Goal: Transaction & Acquisition: Purchase product/service

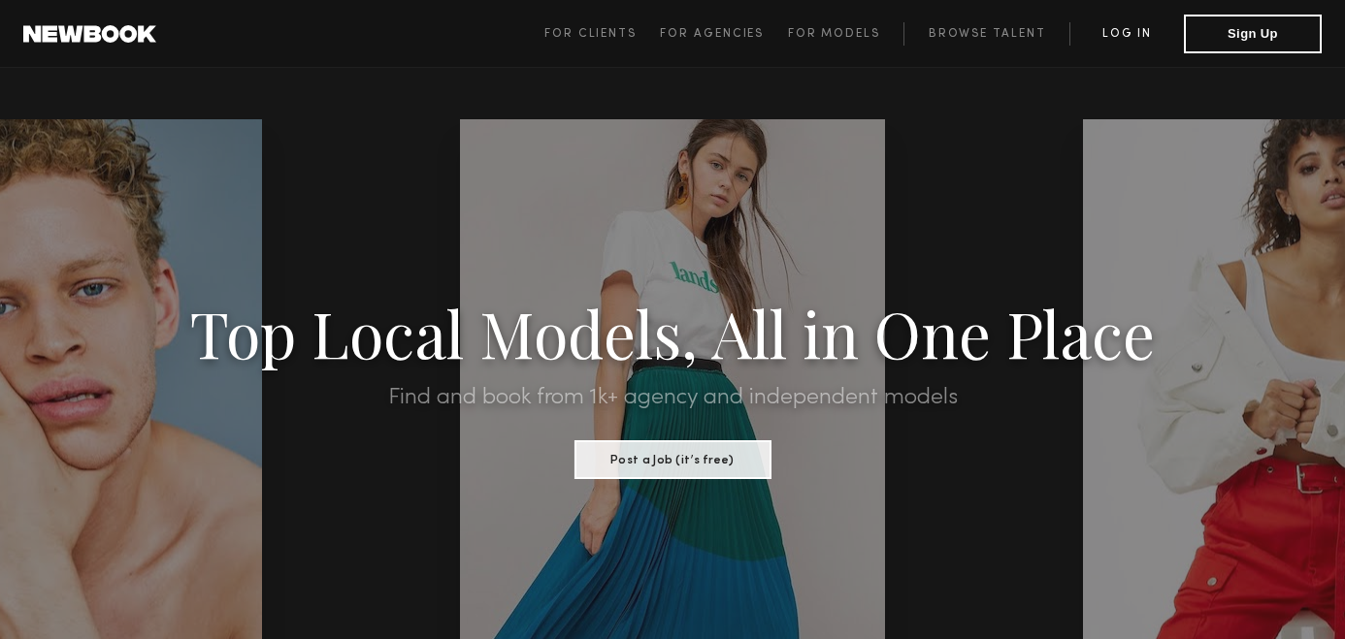
click at [1121, 31] on link "Log in" at bounding box center [1126, 33] width 114 height 23
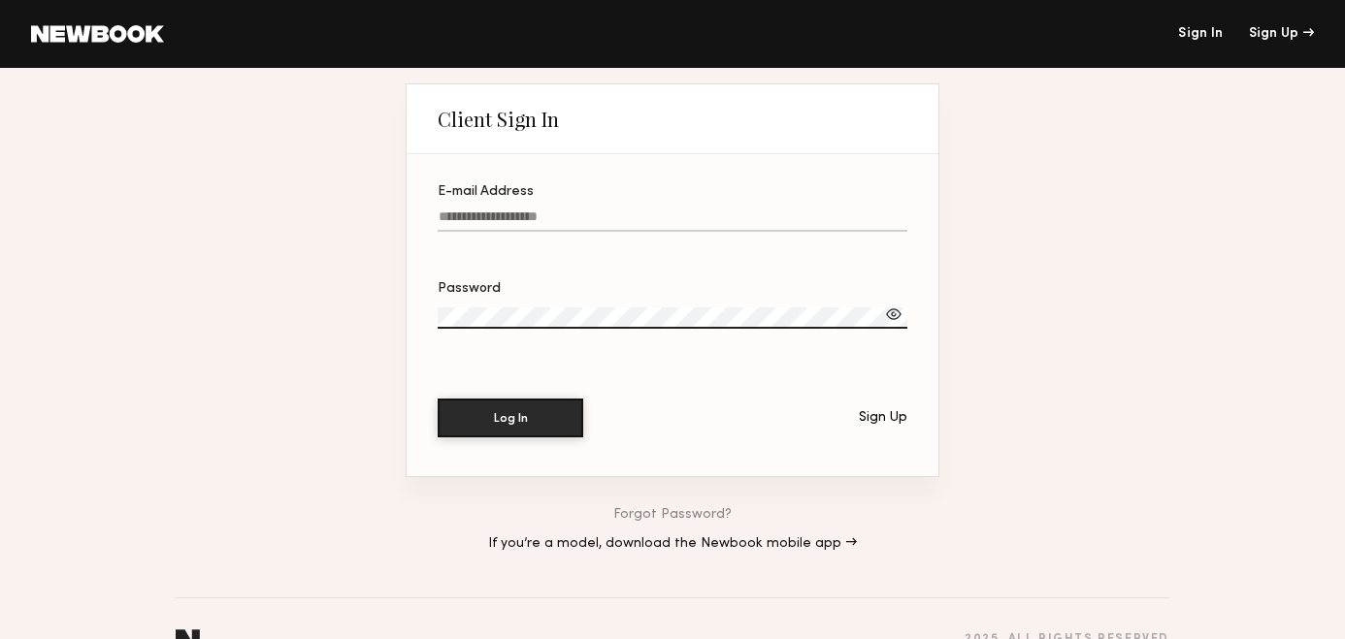
click at [651, 225] on input "E-mail Address" at bounding box center [673, 221] width 470 height 22
paste input "**********"
type input "**********"
click at [567, 306] on label "Password" at bounding box center [673, 315] width 470 height 66
click at [268, 321] on div "**********" at bounding box center [672, 374] width 1345 height 613
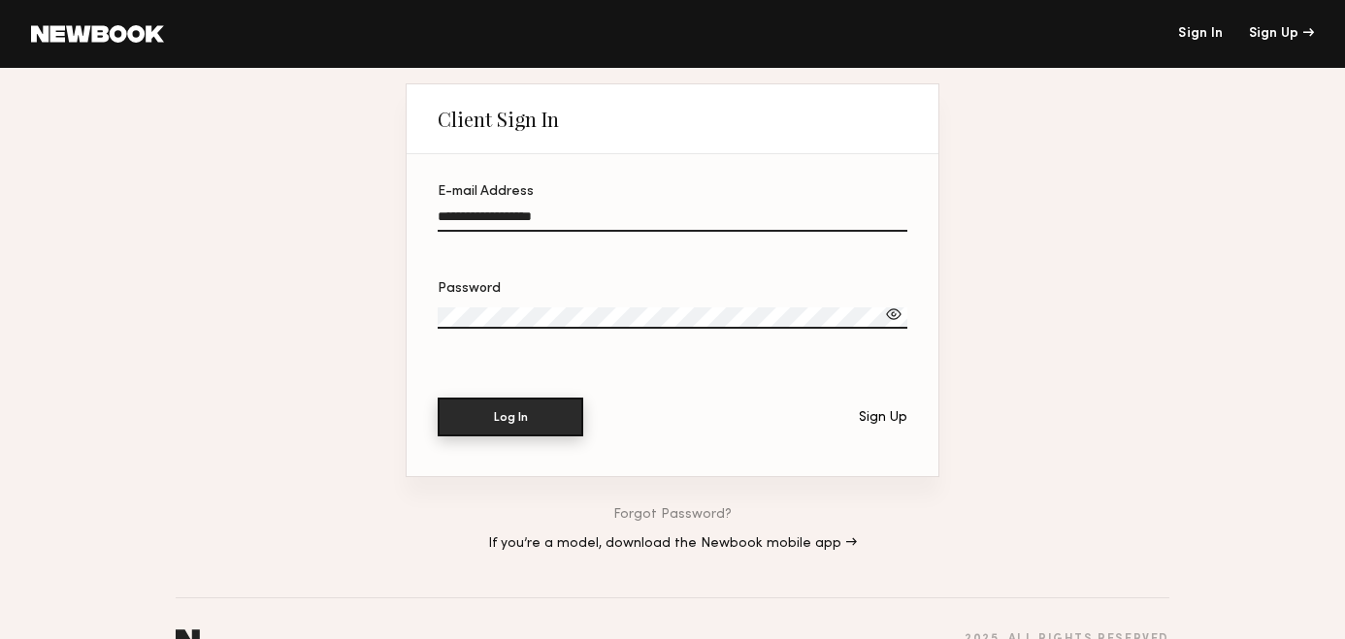
click at [496, 418] on button "Log In" at bounding box center [511, 417] width 146 height 39
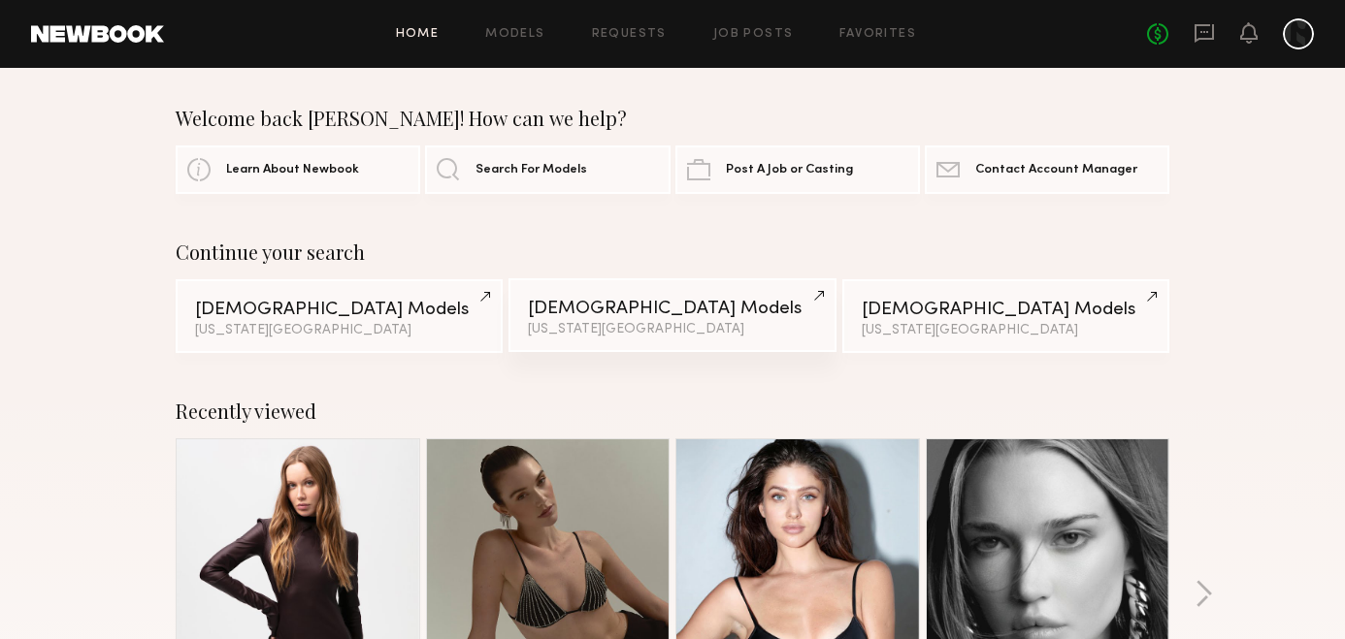
click at [626, 328] on div "New York City" at bounding box center [672, 330] width 288 height 14
click at [1298, 39] on div at bounding box center [1298, 33] width 31 height 31
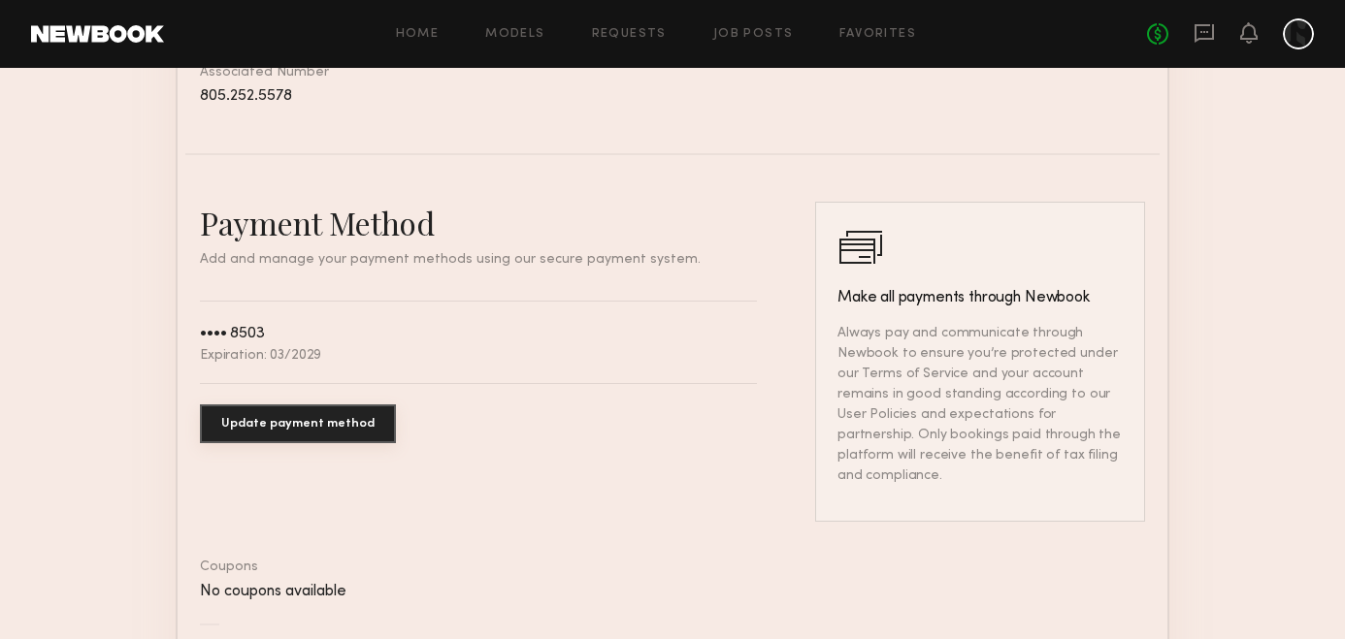
scroll to position [1153, 0]
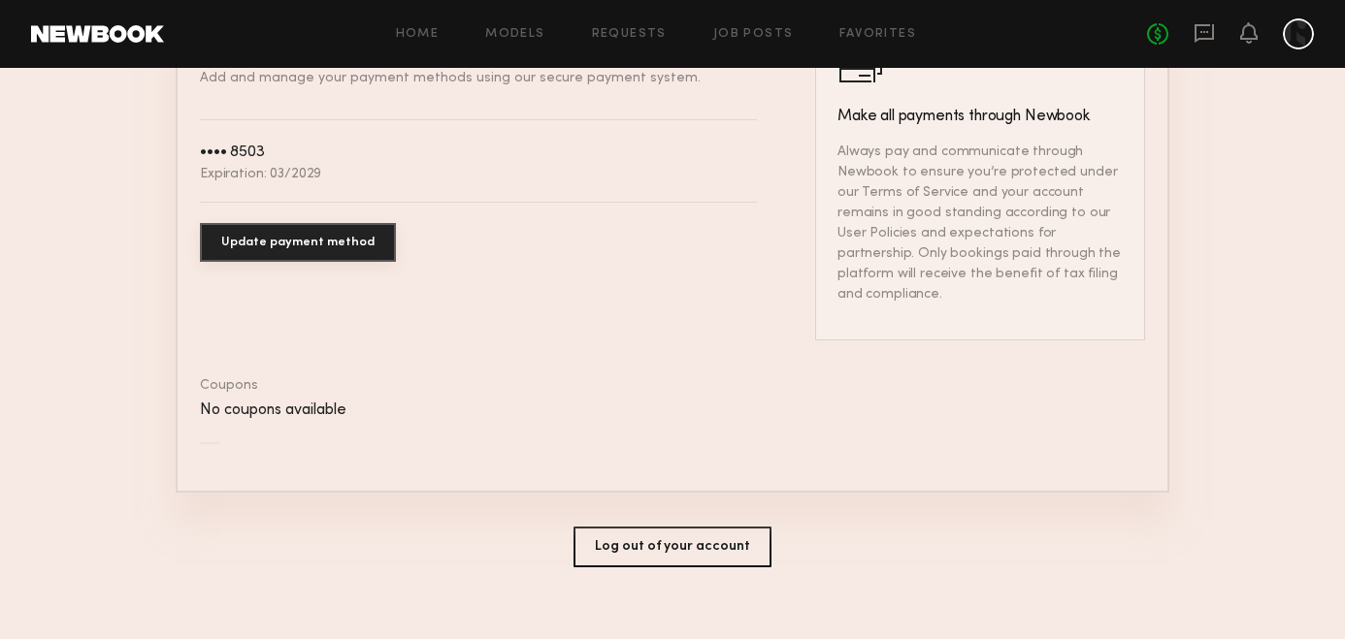
click at [688, 527] on button "Log out of your account" at bounding box center [672, 547] width 198 height 41
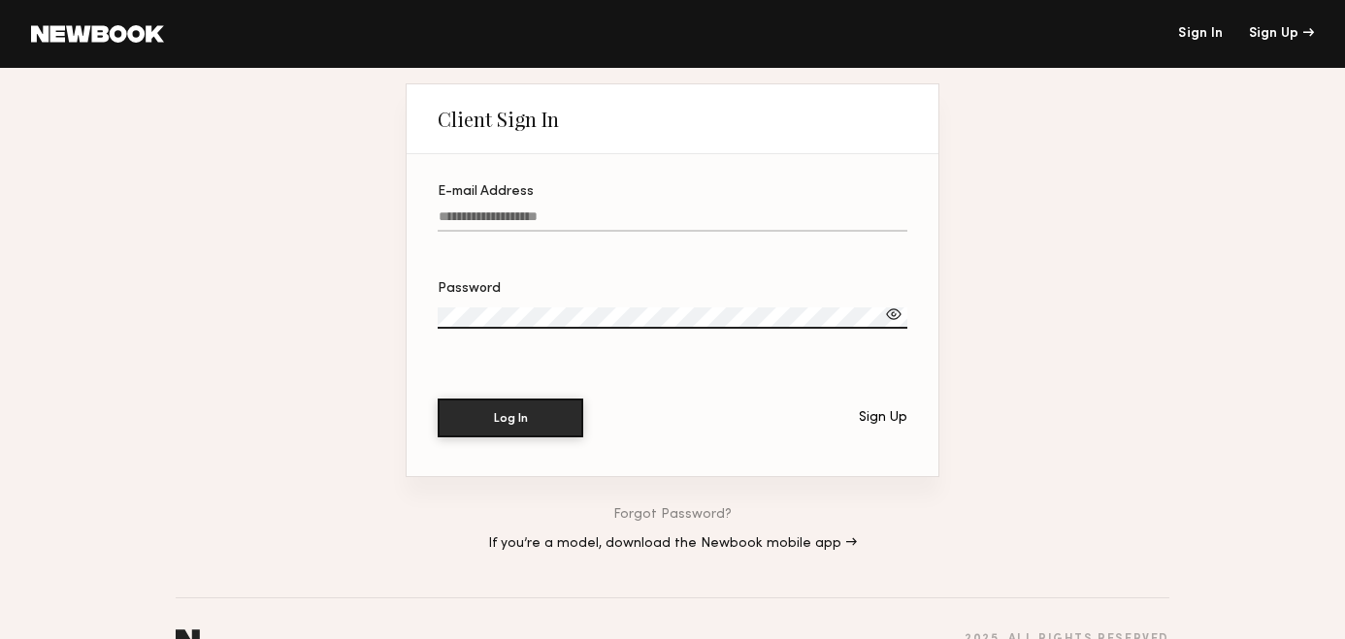
click at [126, 32] on link at bounding box center [97, 33] width 133 height 17
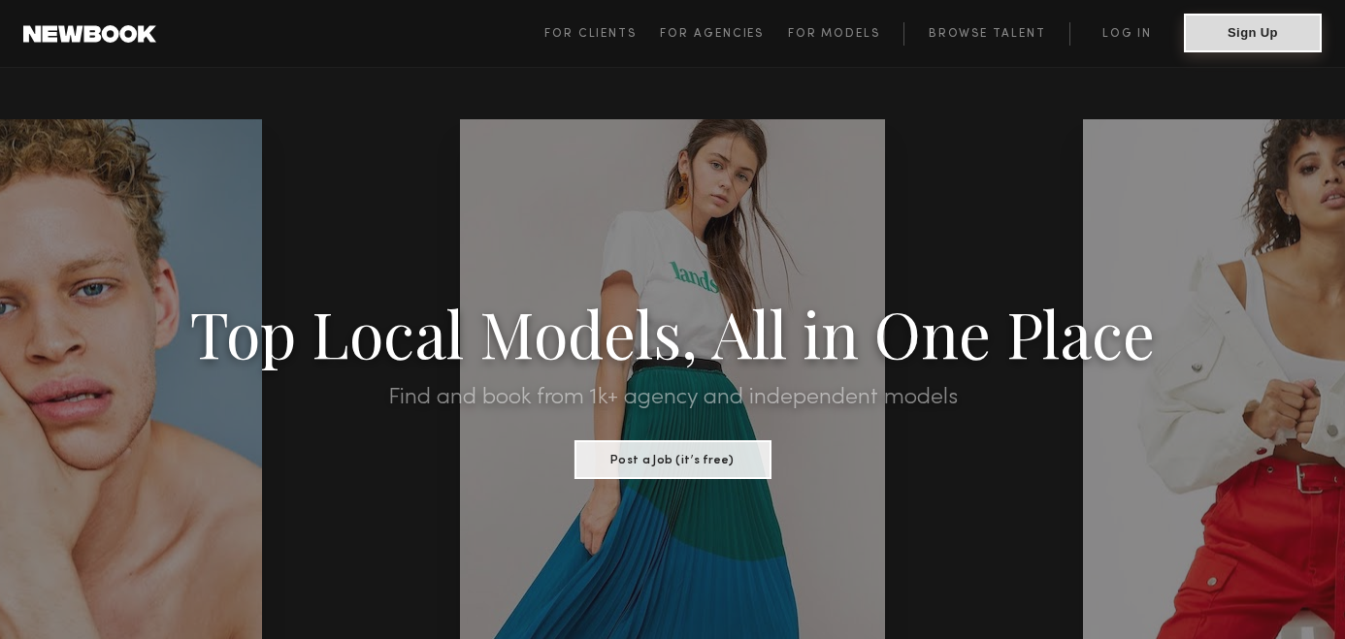
click at [1270, 41] on button "Sign Up" at bounding box center [1253, 33] width 138 height 39
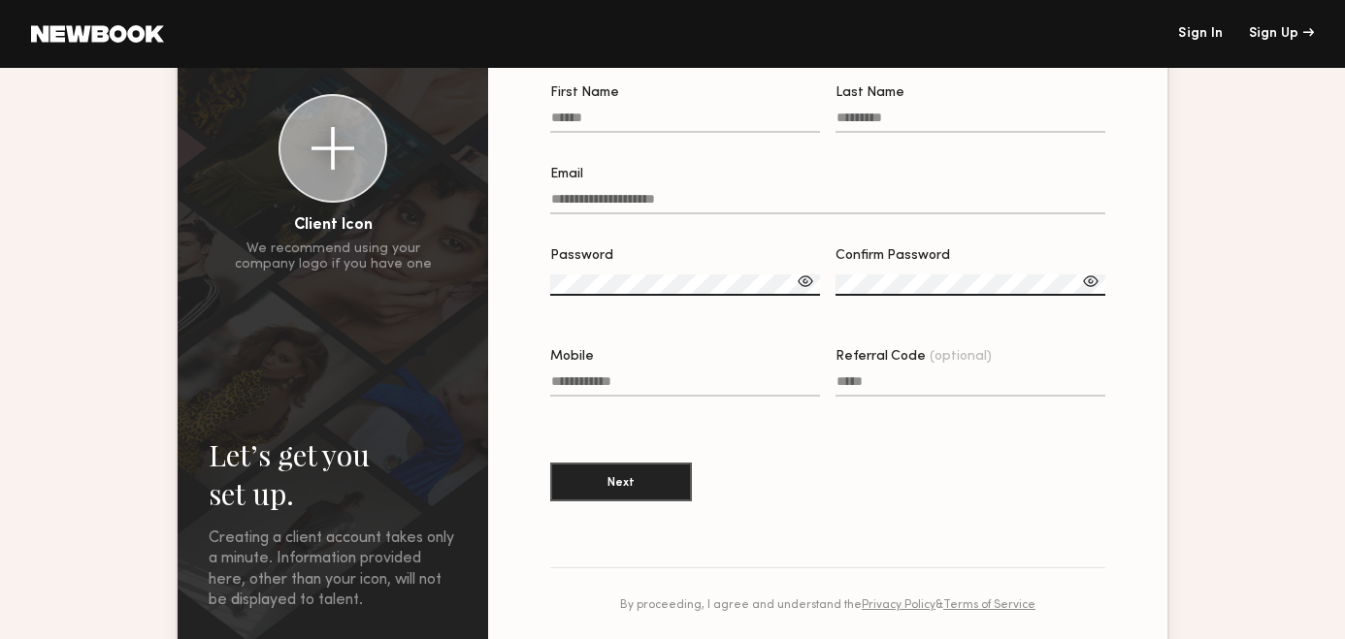
scroll to position [49, 0]
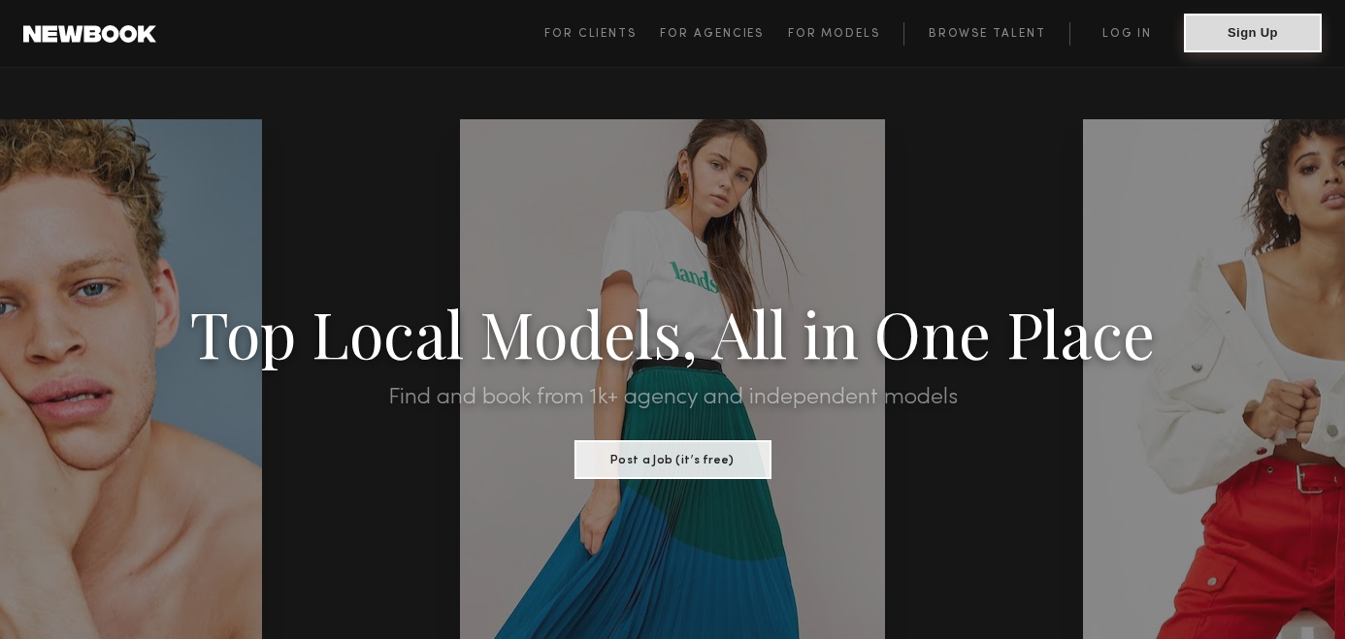
click at [1252, 32] on button "Sign Up" at bounding box center [1253, 33] width 138 height 39
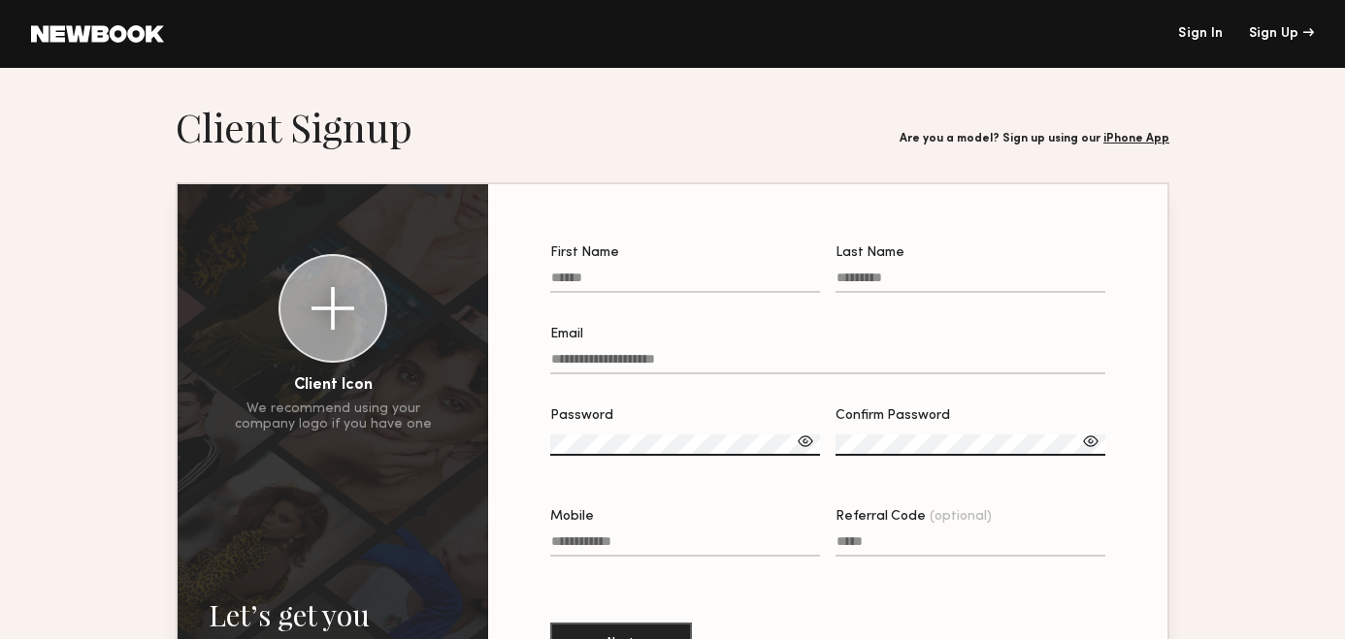
click at [710, 271] on label "First Name" at bounding box center [685, 279] width 270 height 66
click at [710, 271] on input "First Name" at bounding box center [685, 282] width 270 height 22
click at [1198, 298] on section "Let’s get you set up. Sign Up Below. Creating a client account takes only a min…" at bounding box center [672, 476] width 1345 height 746
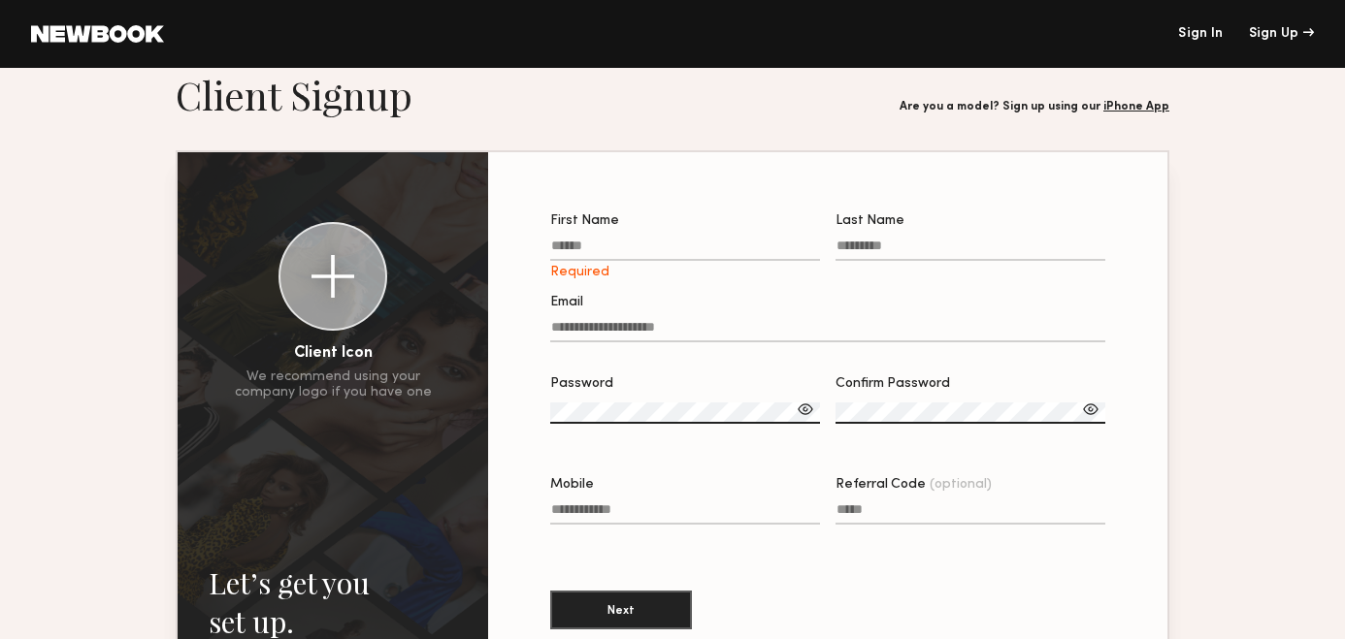
scroll to position [13, 0]
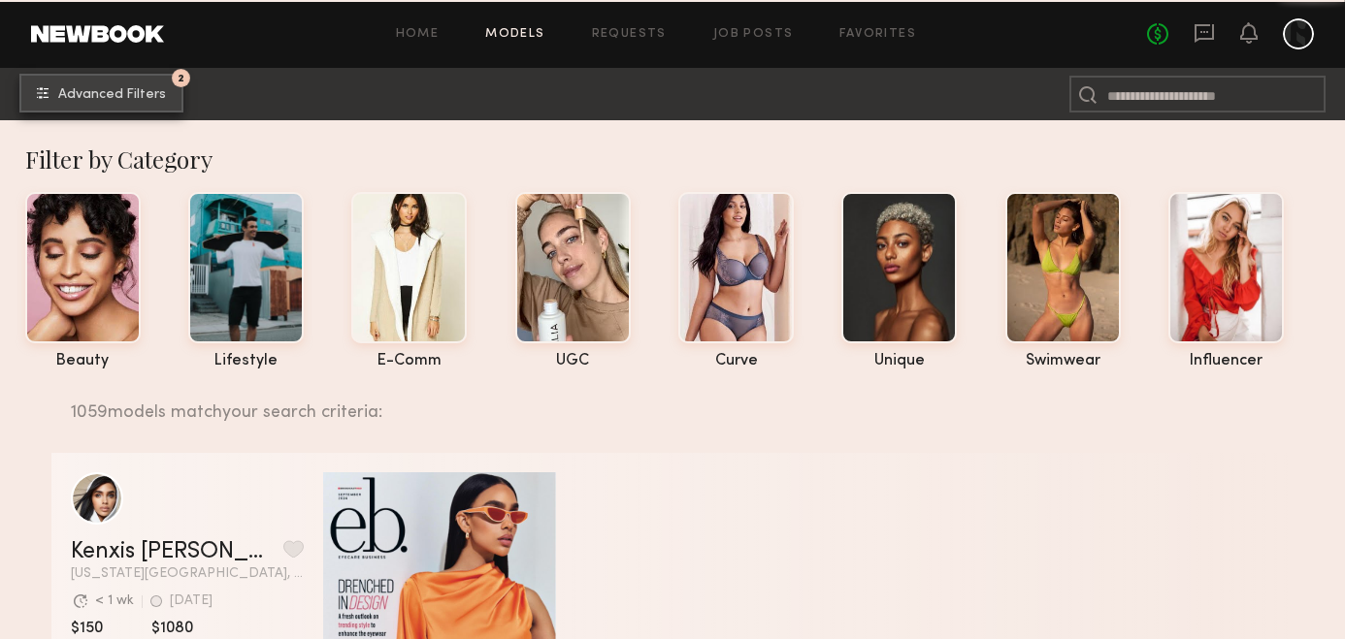
click at [93, 91] on span "Advanced Filters" at bounding box center [112, 95] width 108 height 14
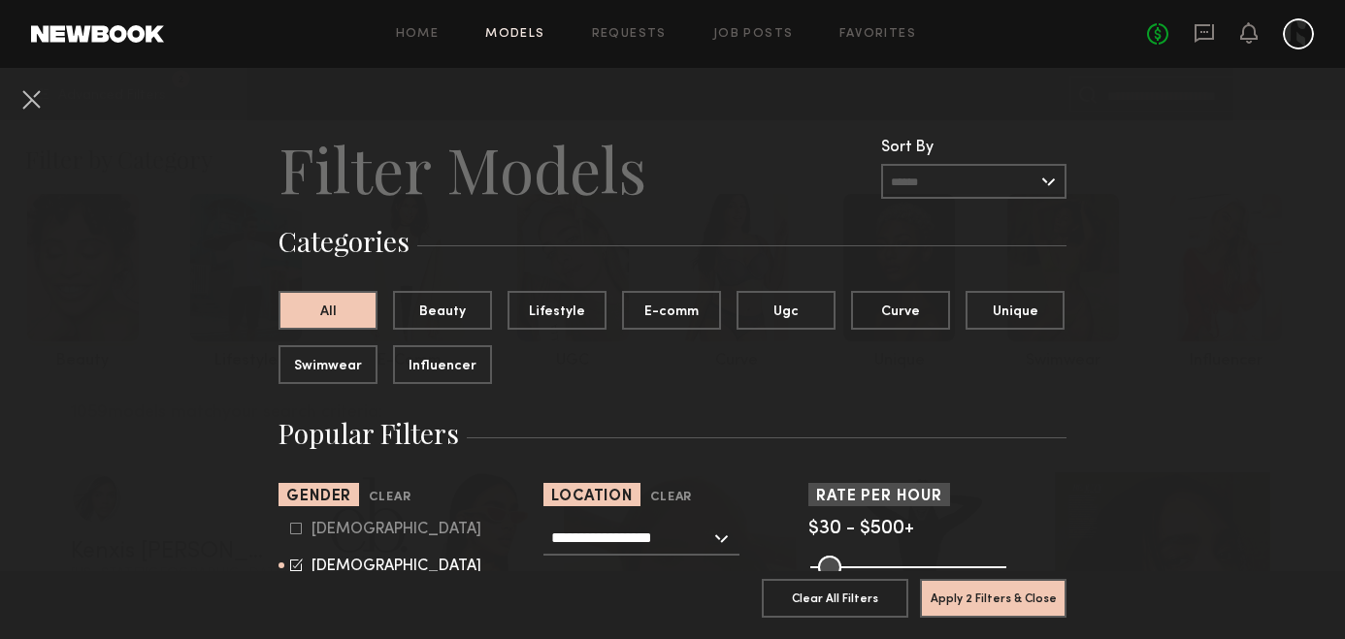
click at [729, 541] on div "**********" at bounding box center [641, 538] width 196 height 35
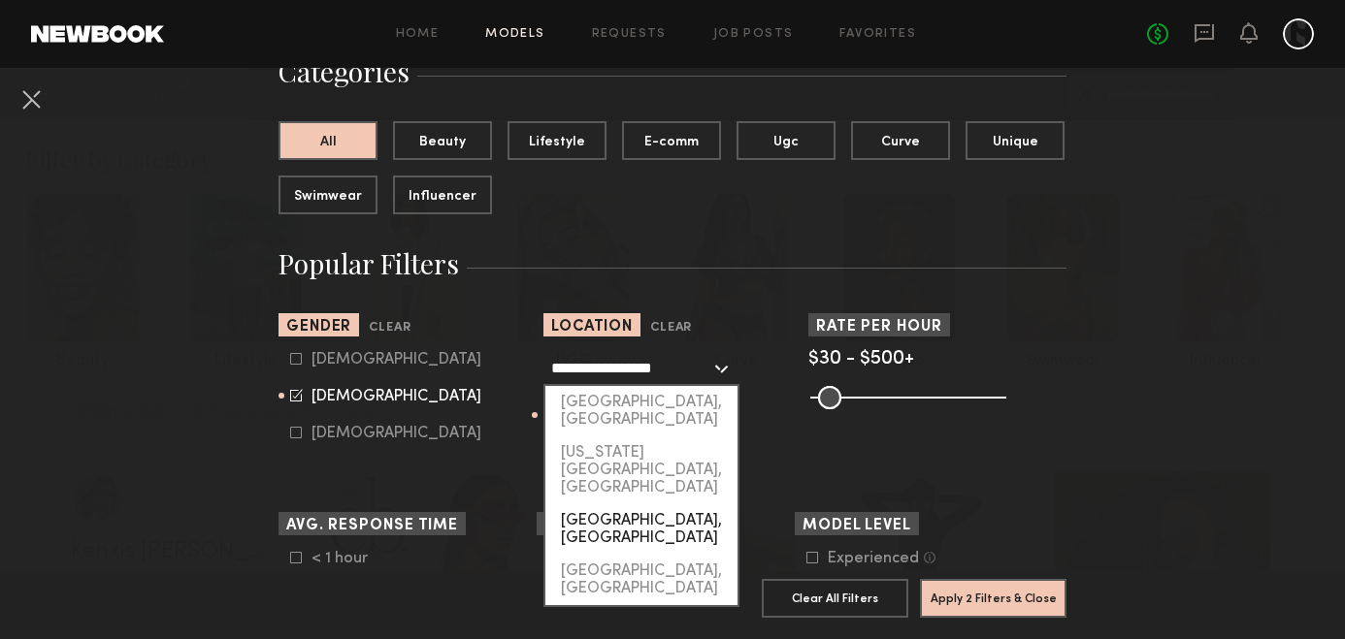
scroll to position [155, 0]
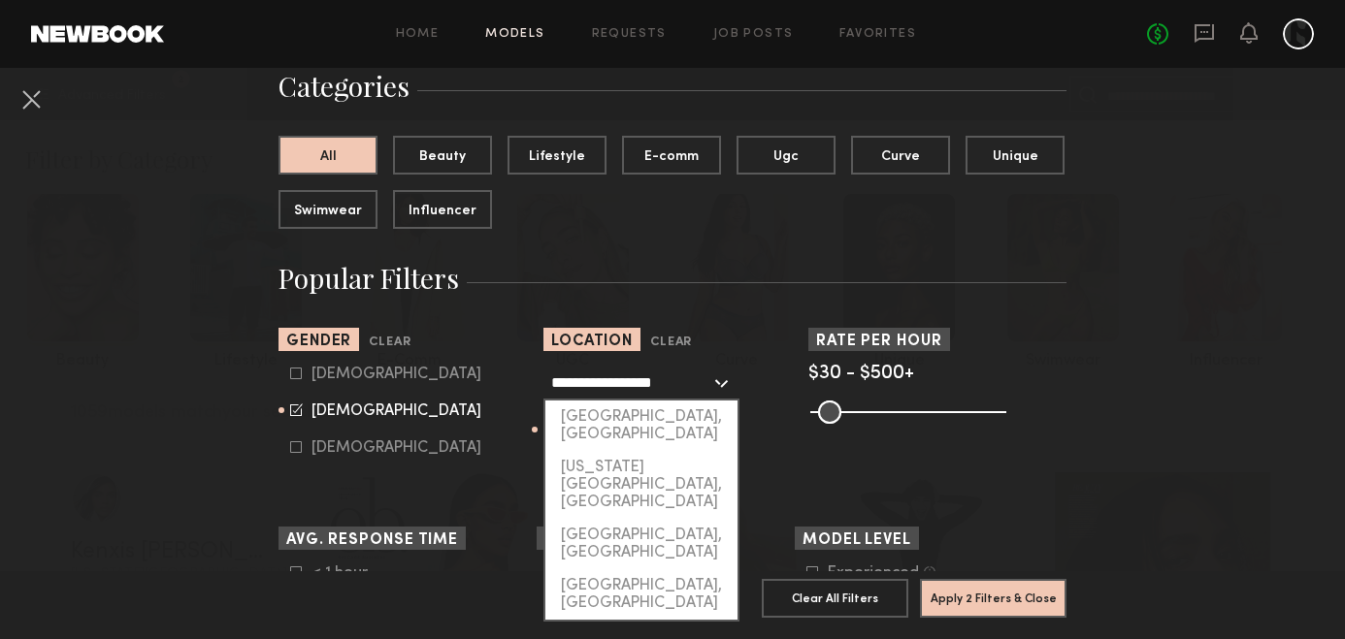
drag, startPoint x: 601, startPoint y: 379, endPoint x: 339, endPoint y: 379, distance: 261.9
click at [339, 379] on section "**********" at bounding box center [672, 404] width 788 height 152
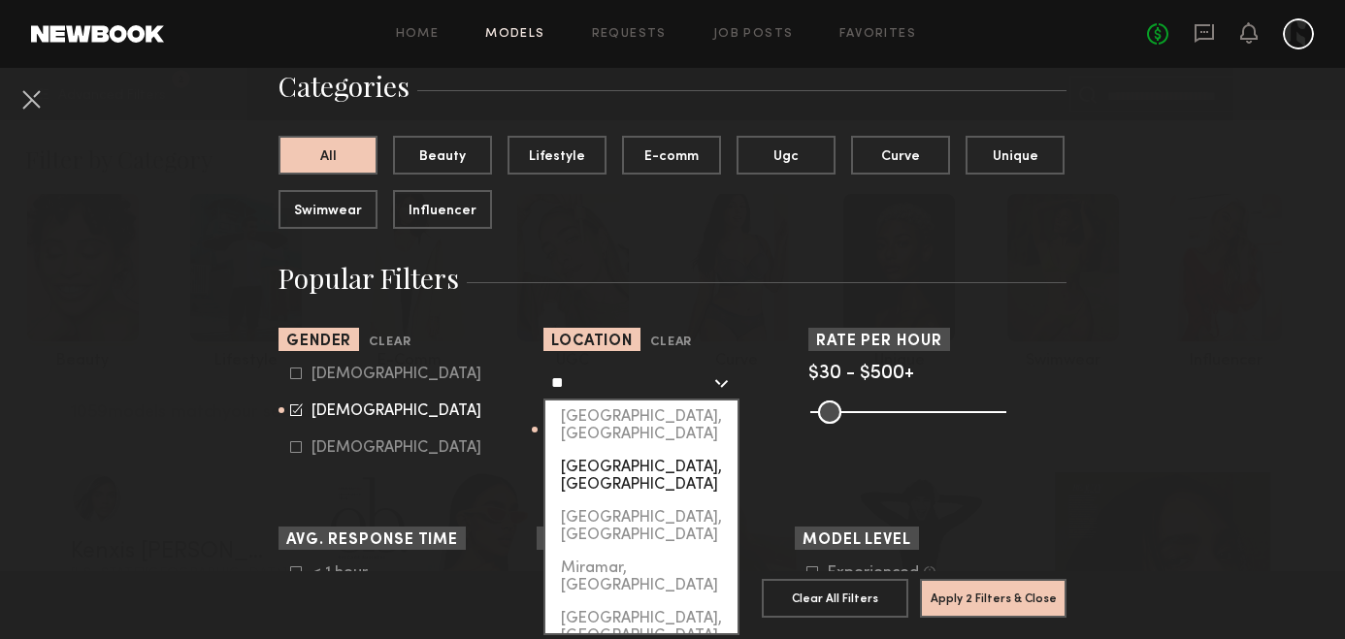
click at [596, 451] on div "Miami, FL" at bounding box center [641, 476] width 192 height 50
type input "*********"
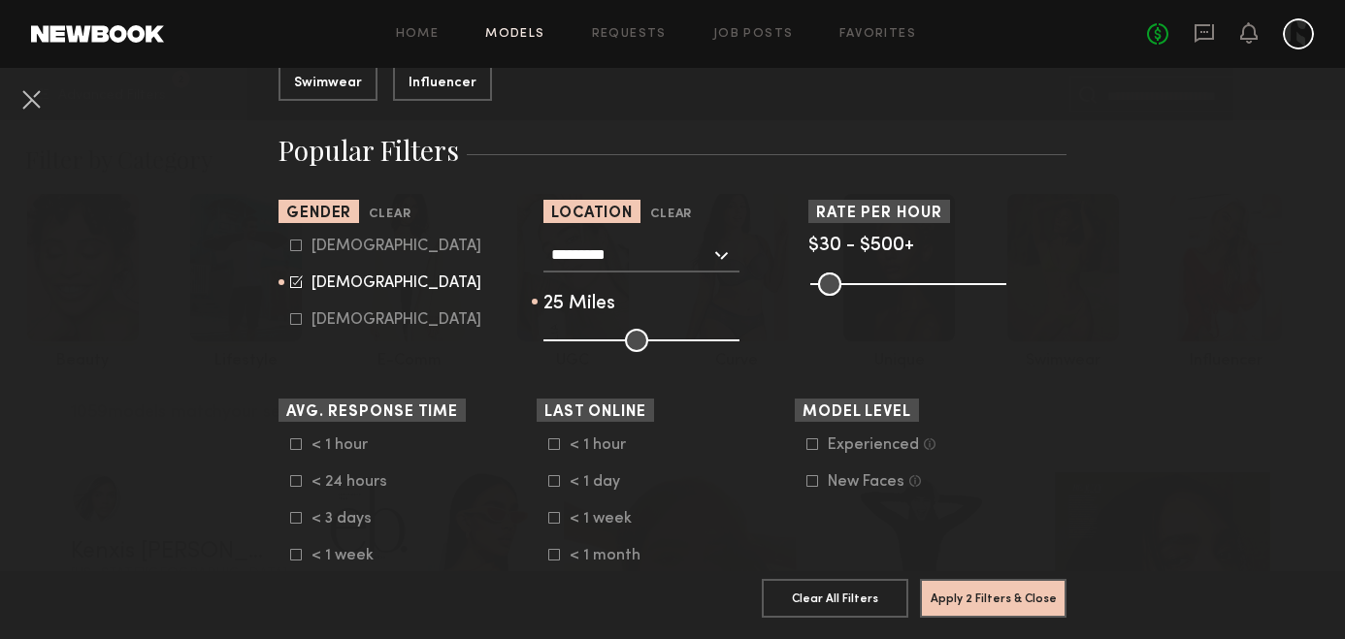
scroll to position [349, 0]
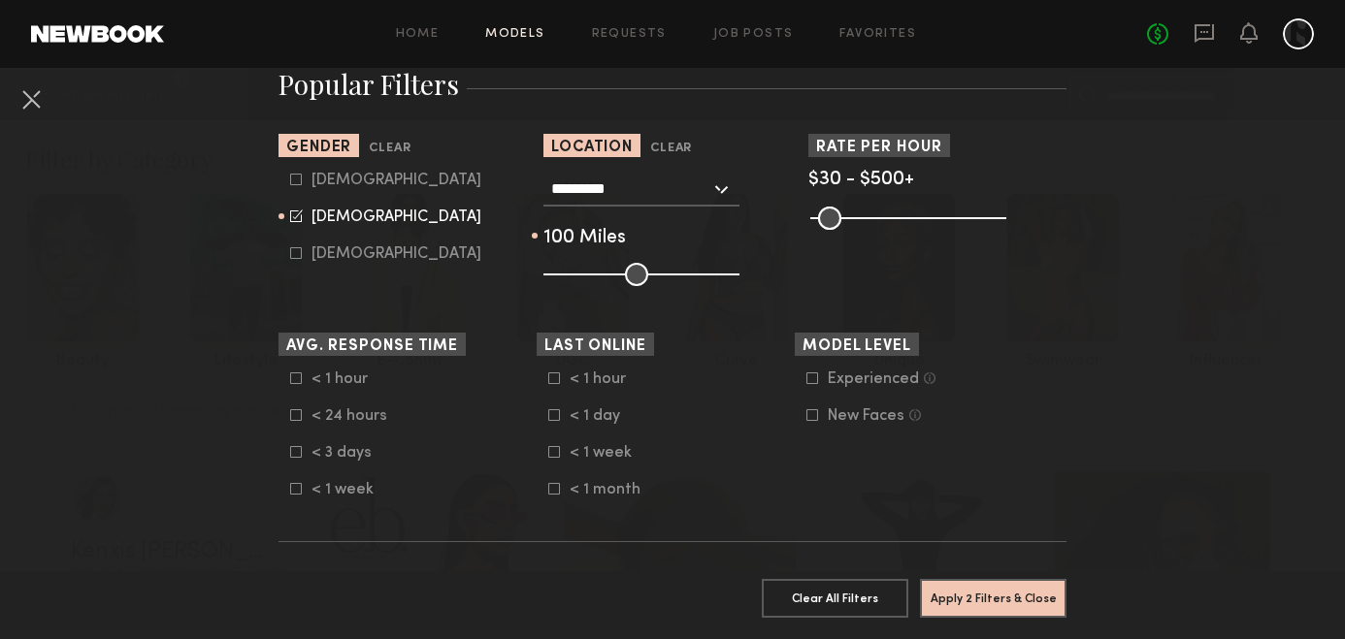
drag, startPoint x: 594, startPoint y: 276, endPoint x: 853, endPoint y: 275, distance: 259.0
type input "***"
click at [739, 275] on input "range" at bounding box center [641, 274] width 196 height 23
click at [991, 599] on button "Apply 2 Filters & Close" at bounding box center [993, 597] width 146 height 39
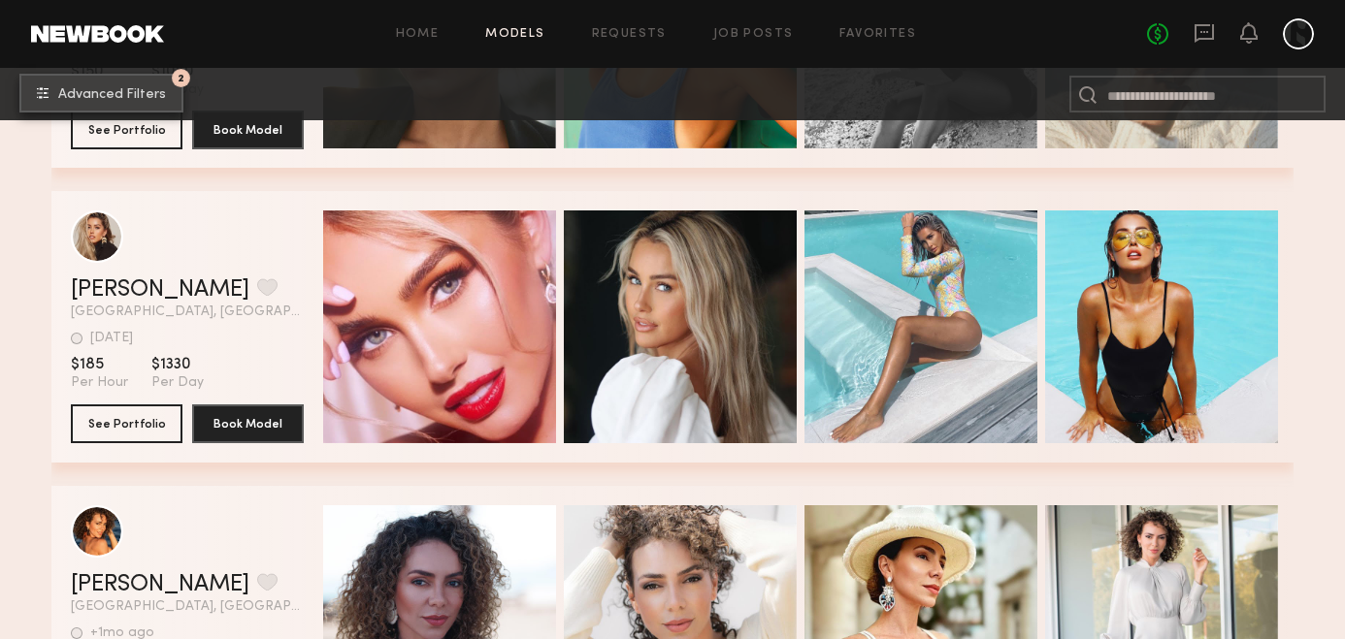
scroll to position [8251, 0]
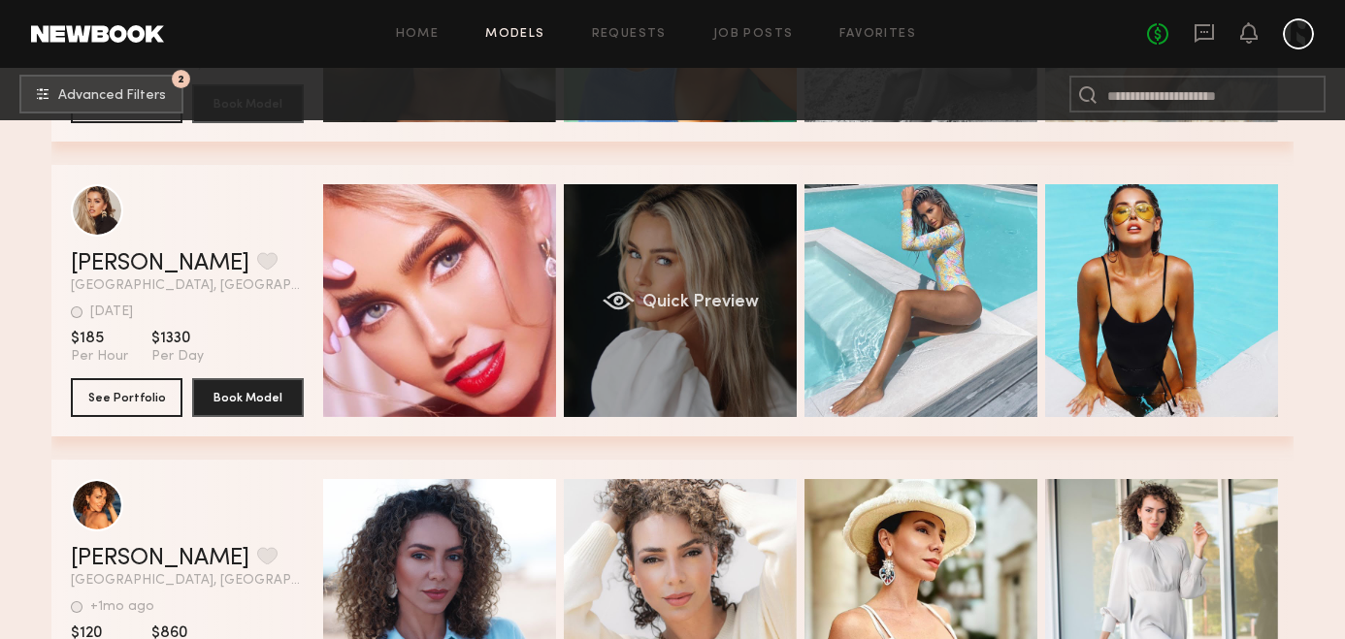
click at [678, 304] on span "Quick Preview" at bounding box center [700, 302] width 116 height 17
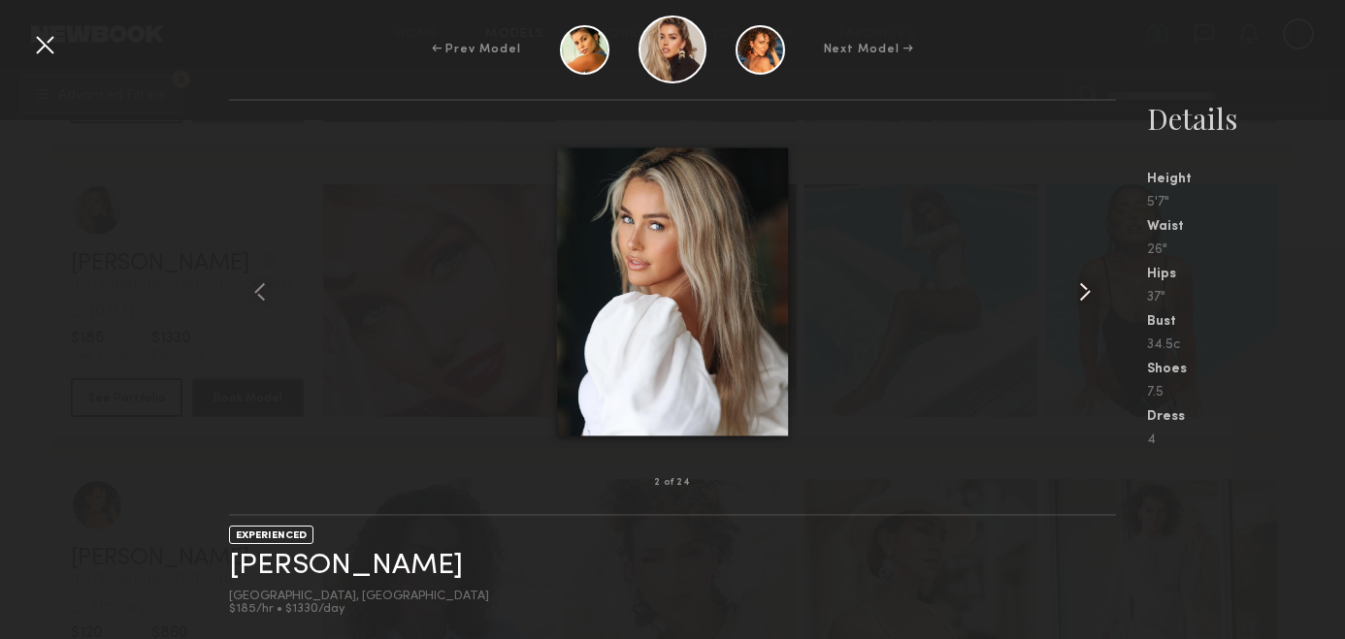
click at [1086, 290] on common-icon at bounding box center [1084, 291] width 31 height 31
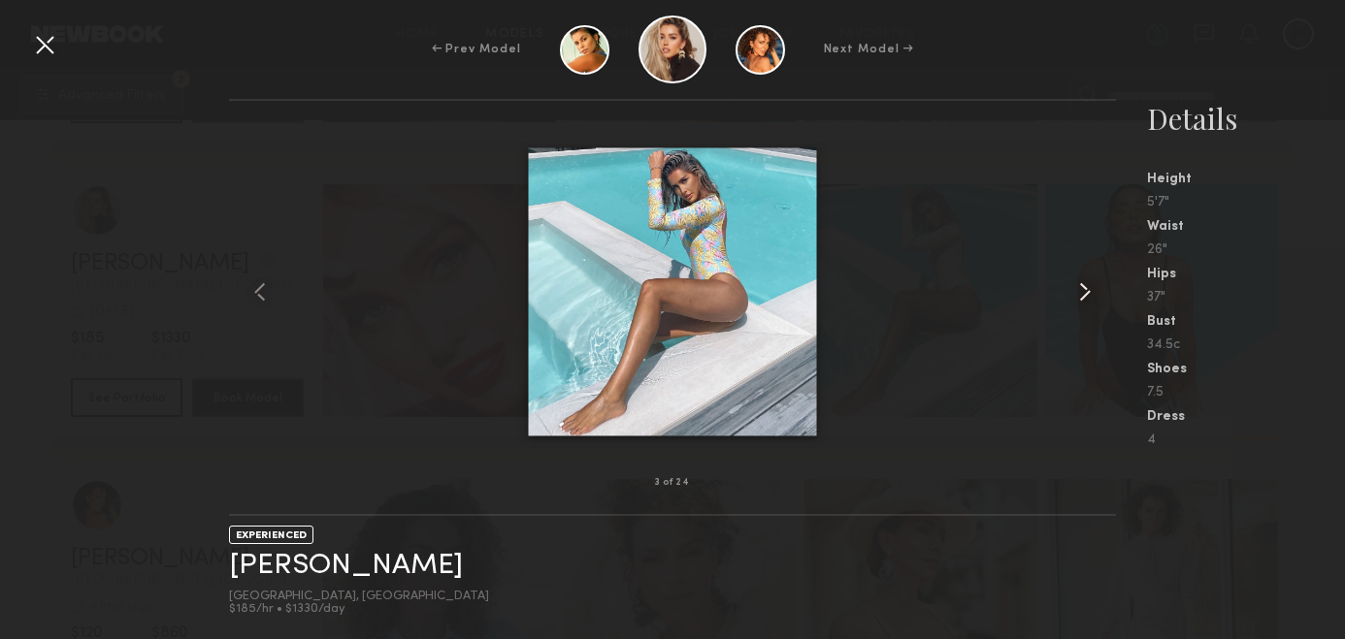
click at [1086, 290] on common-icon at bounding box center [1084, 291] width 31 height 31
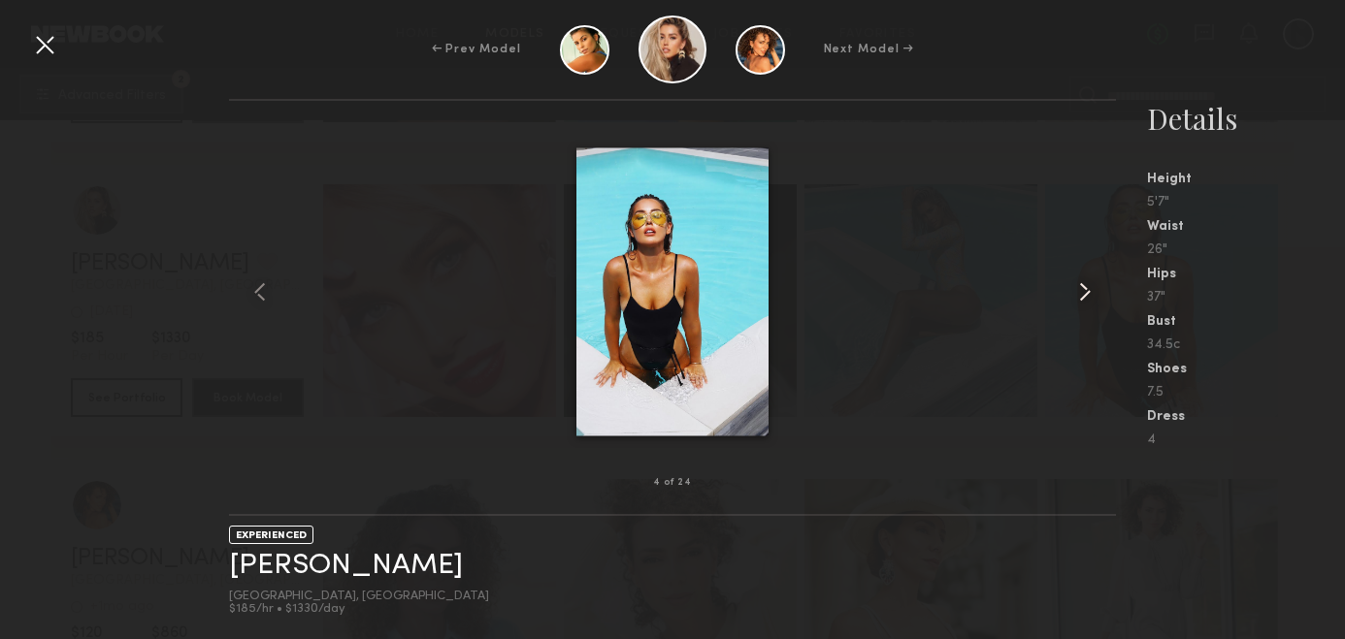
click at [1086, 290] on common-icon at bounding box center [1084, 291] width 31 height 31
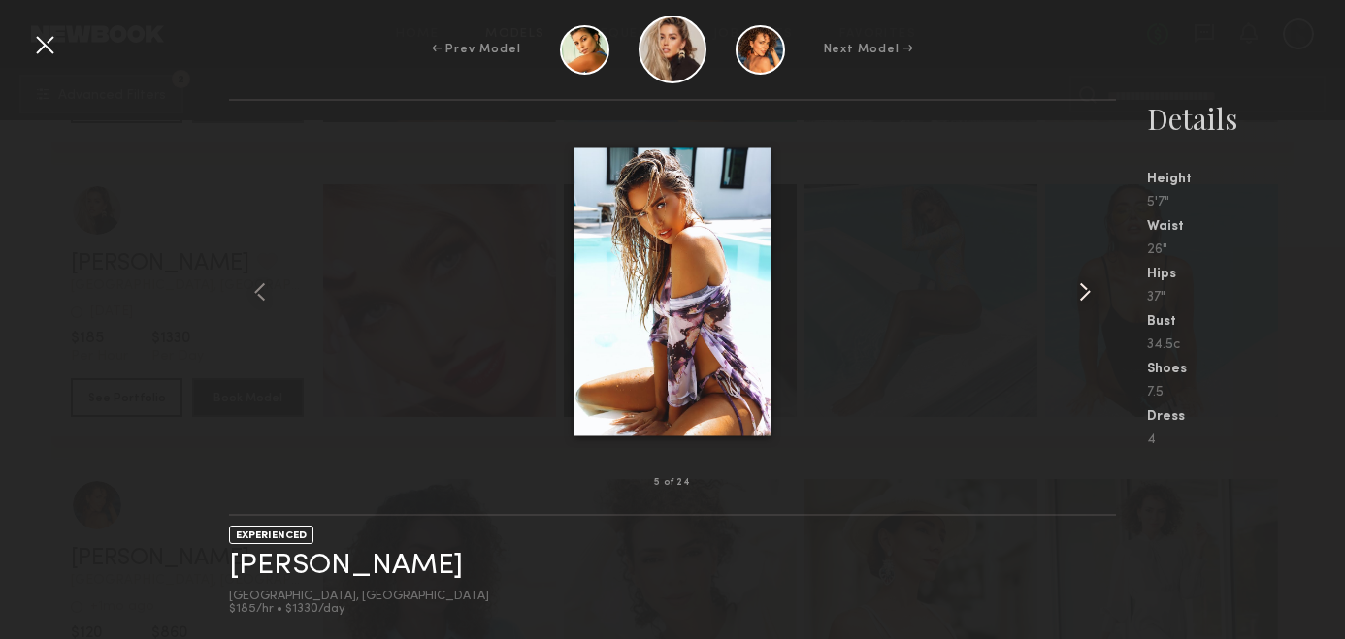
click at [1086, 290] on common-icon at bounding box center [1084, 291] width 31 height 31
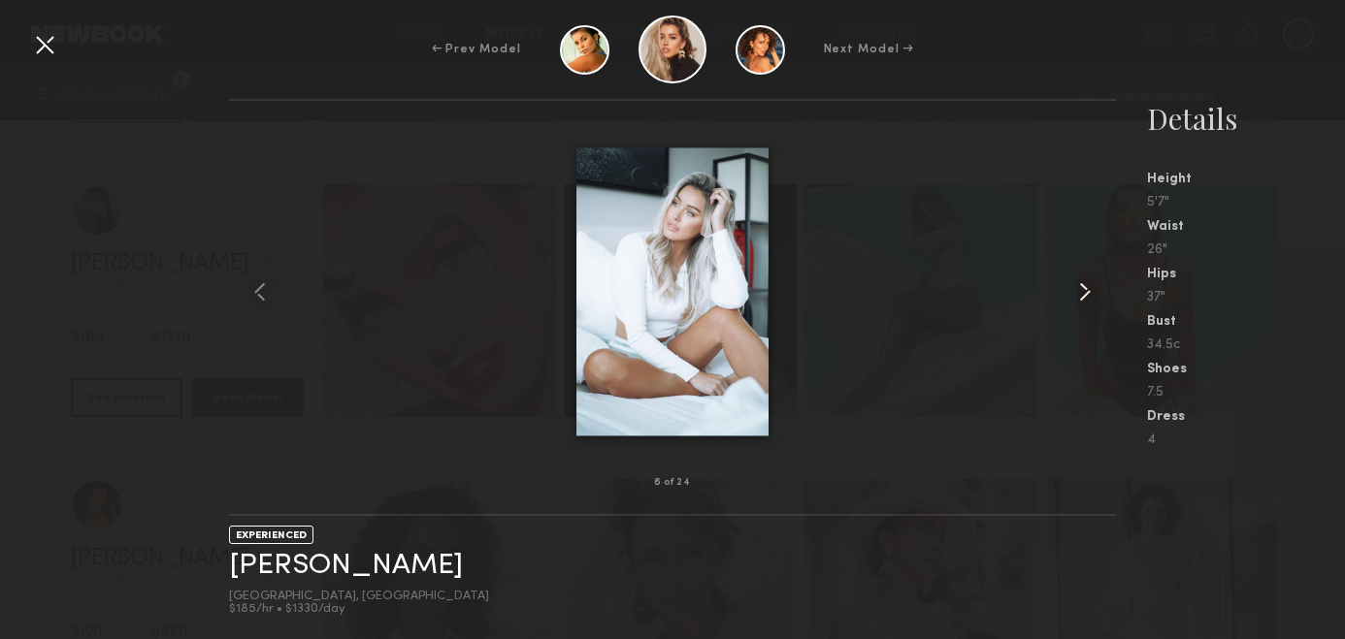
click at [1086, 290] on common-icon at bounding box center [1084, 291] width 31 height 31
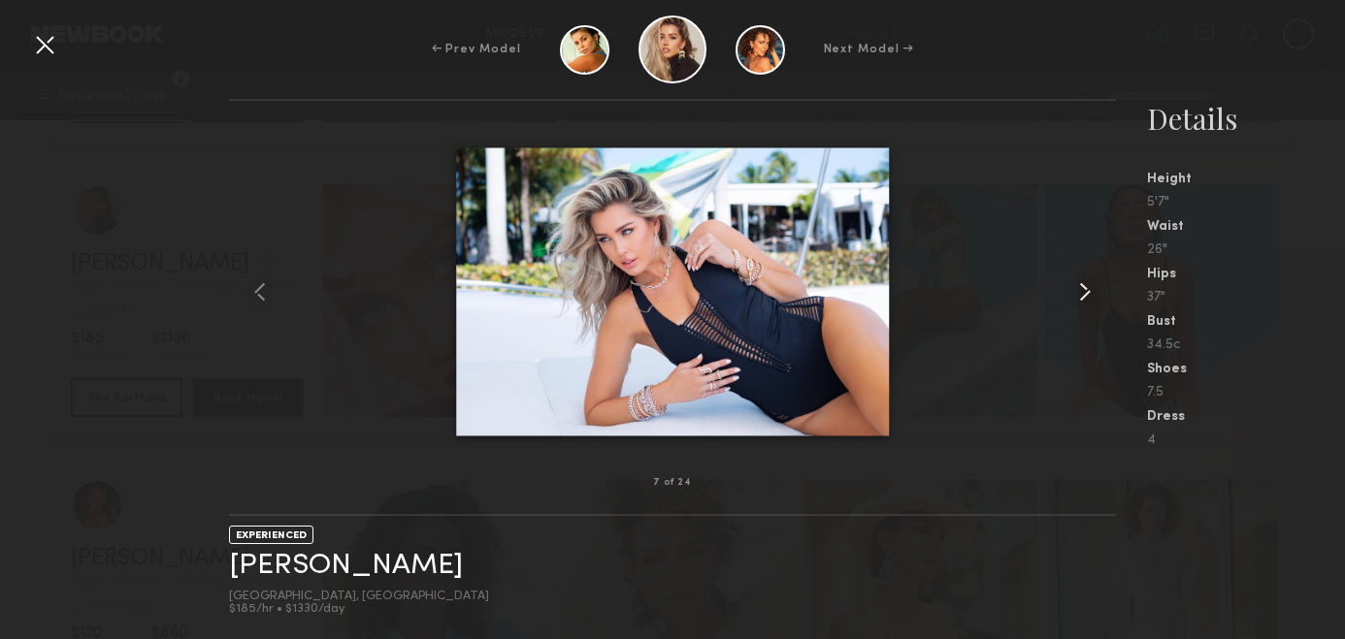
click at [1086, 290] on common-icon at bounding box center [1084, 291] width 31 height 31
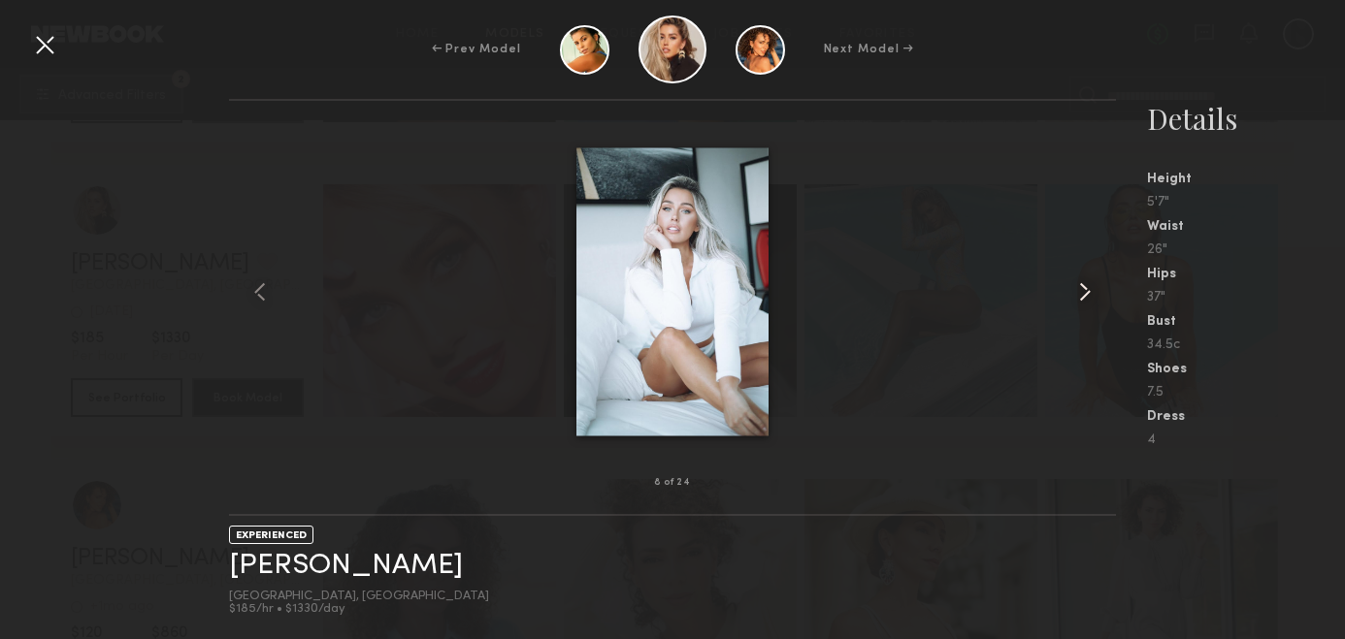
click at [1086, 290] on common-icon at bounding box center [1084, 291] width 31 height 31
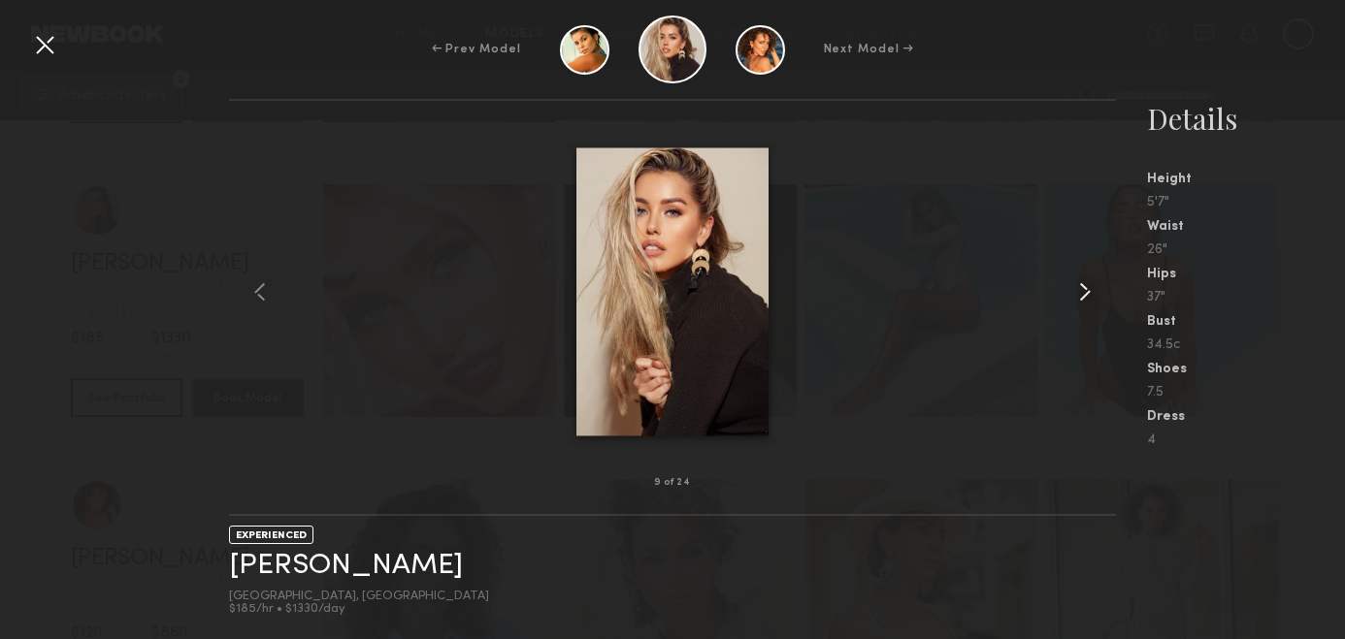
click at [1086, 290] on common-icon at bounding box center [1084, 291] width 31 height 31
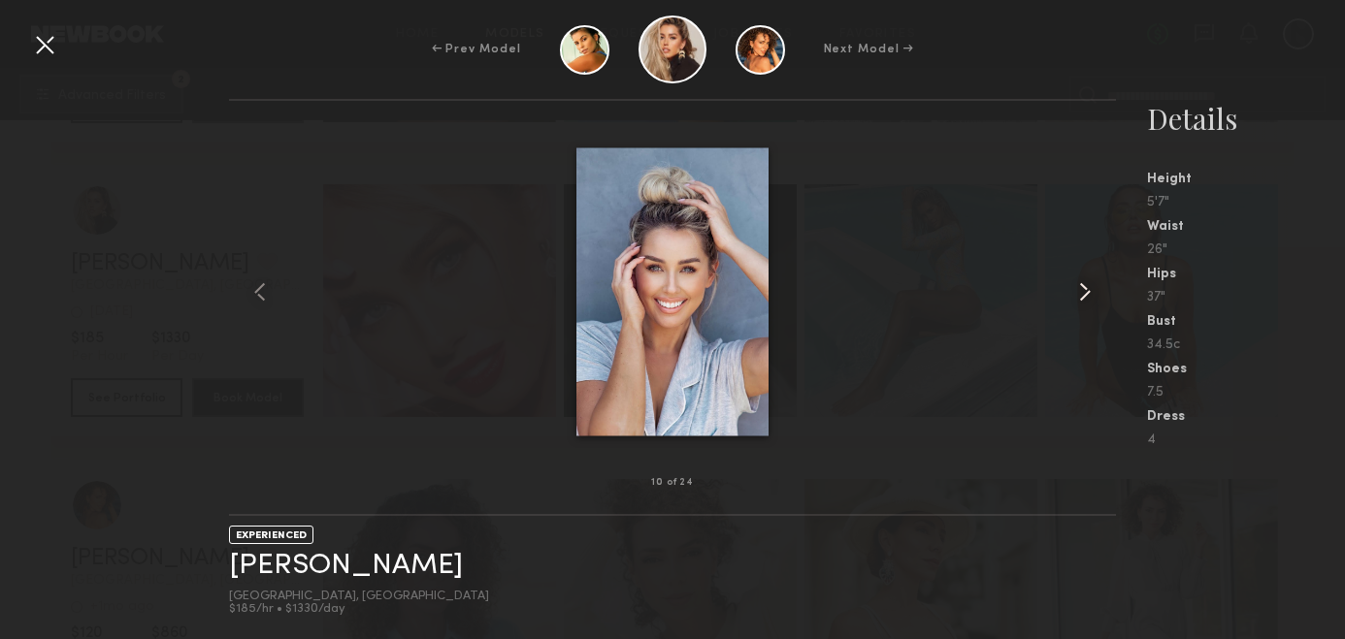
click at [1086, 290] on common-icon at bounding box center [1084, 291] width 31 height 31
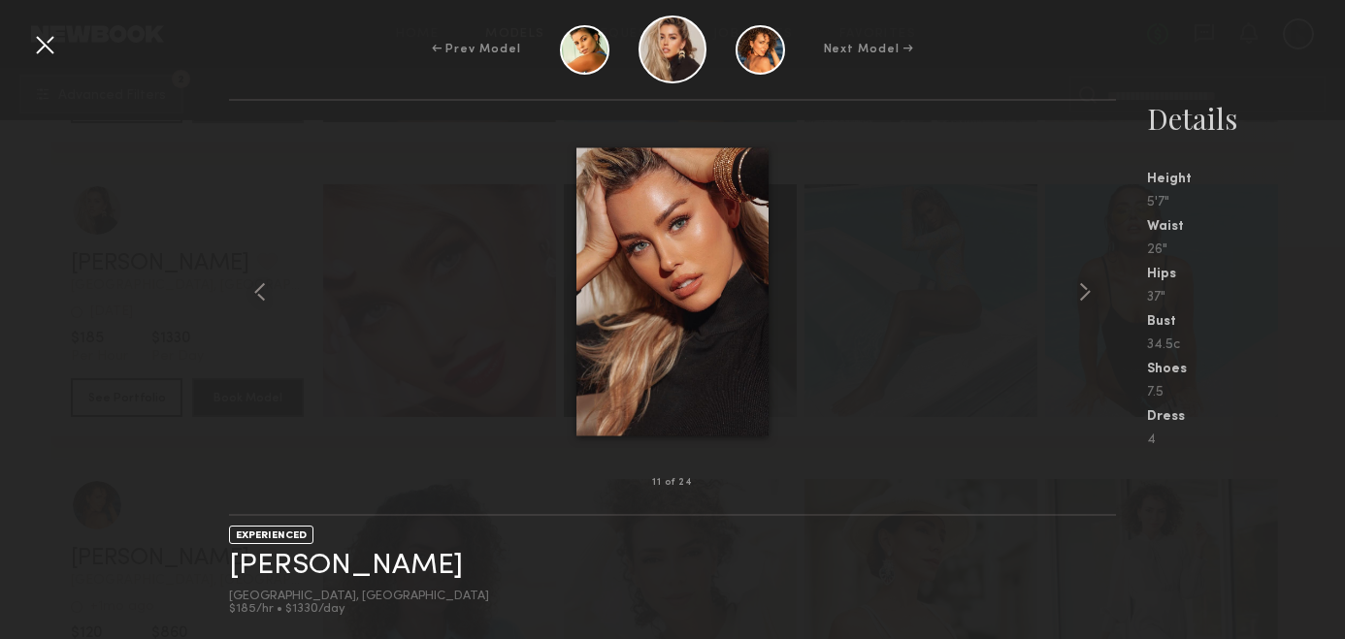
click at [42, 41] on div at bounding box center [44, 44] width 31 height 31
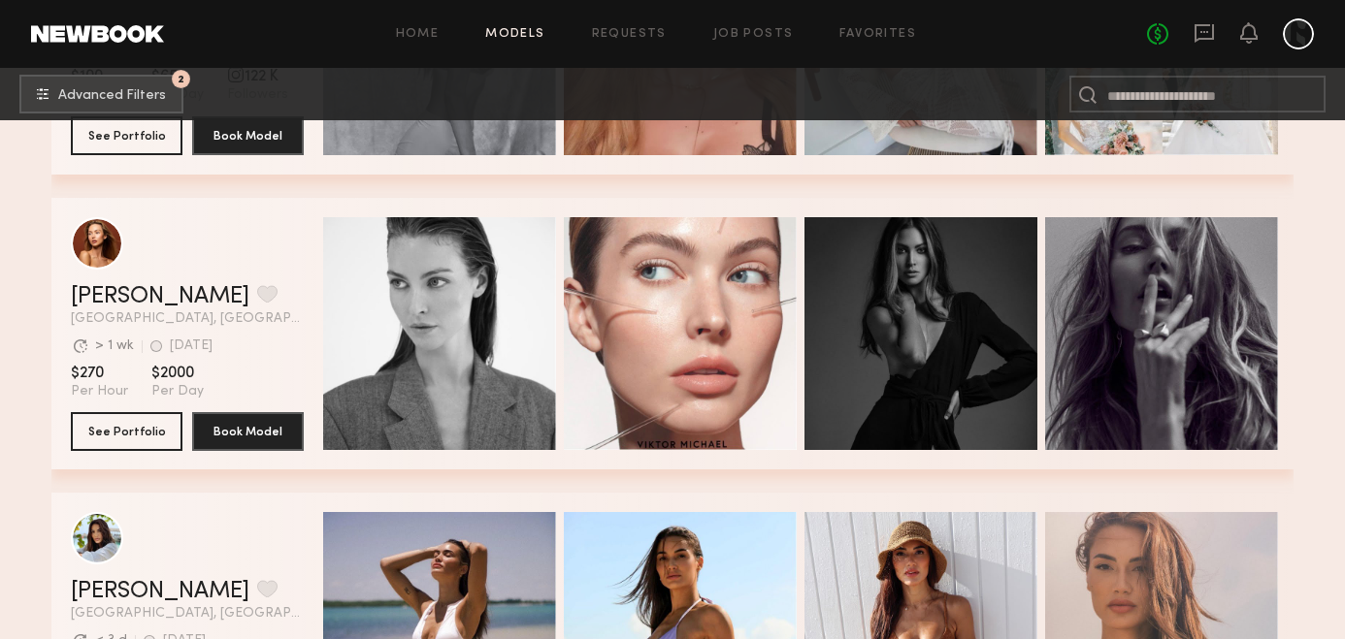
scroll to position [896, 0]
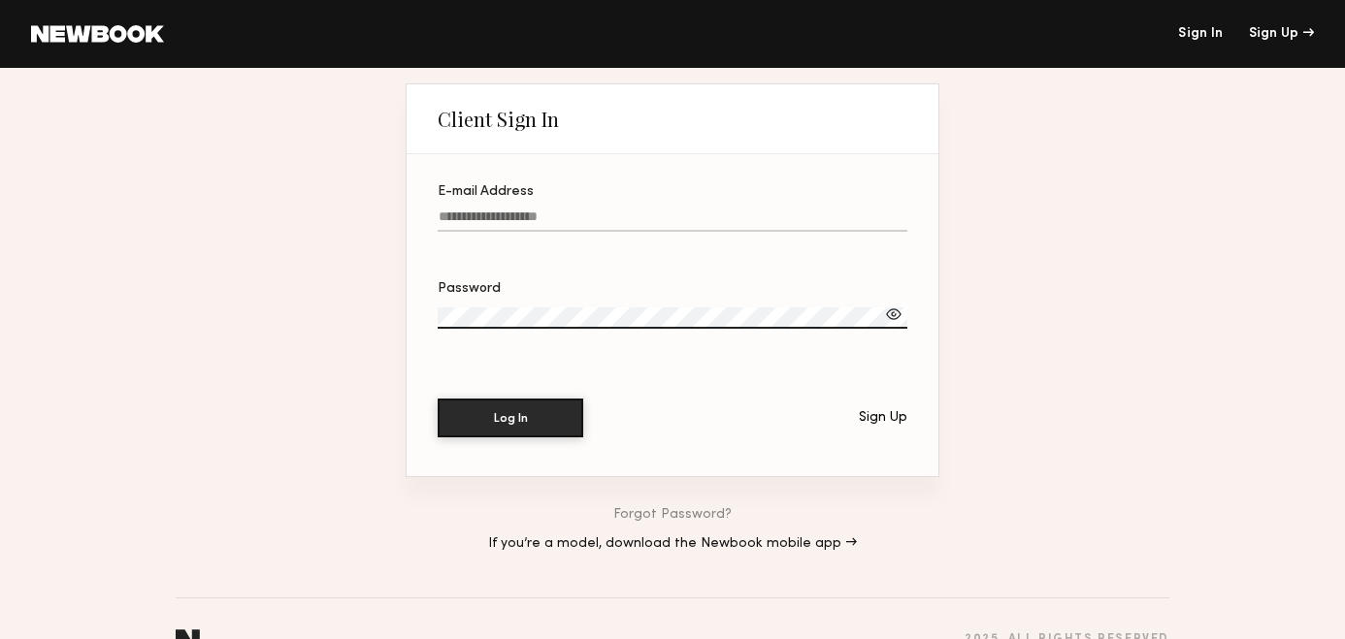
click at [613, 211] on input "E-mail Address" at bounding box center [673, 221] width 470 height 22
paste input "**********"
type input "**********"
click at [511, 415] on button "Log In" at bounding box center [511, 417] width 146 height 39
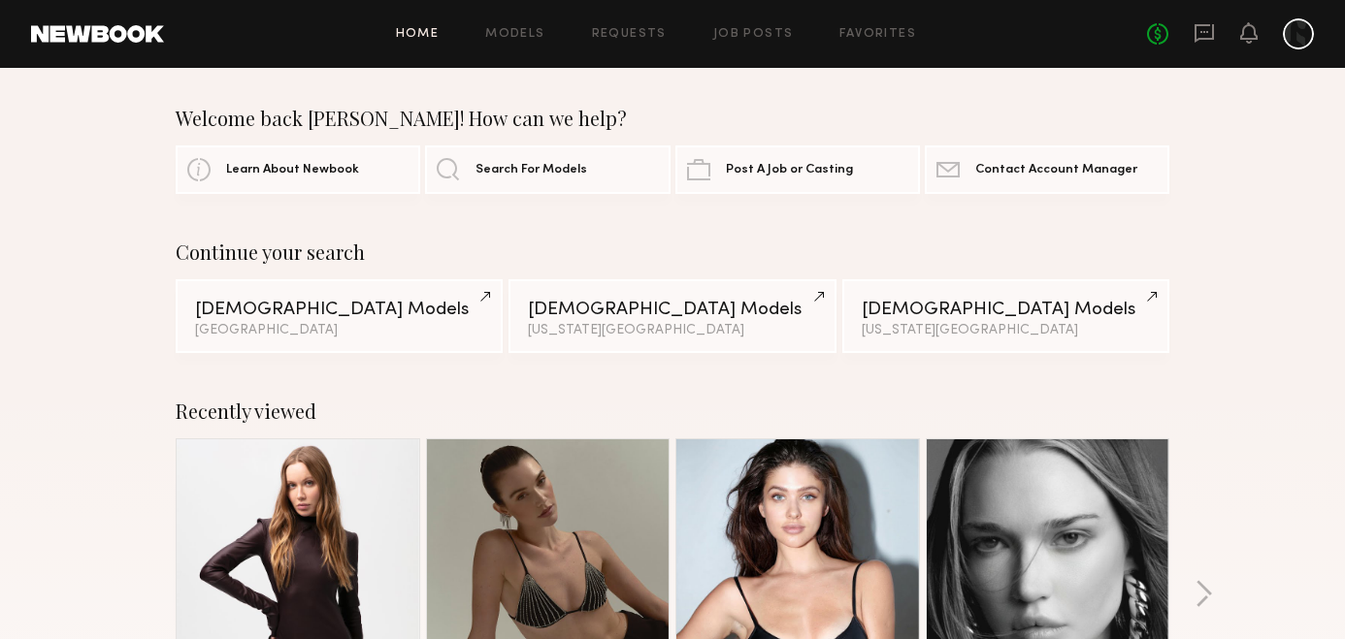
click at [1301, 37] on div at bounding box center [1298, 33] width 31 height 31
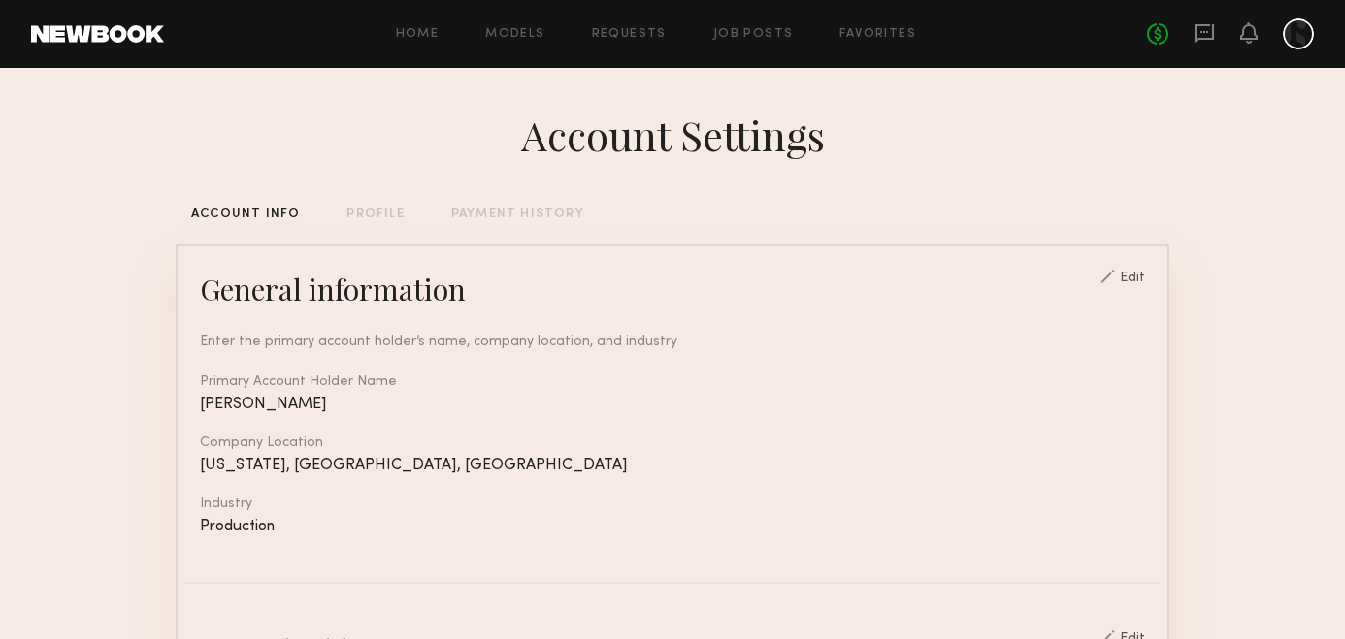
click at [374, 214] on div "PROFILE" at bounding box center [374, 215] width 57 height 13
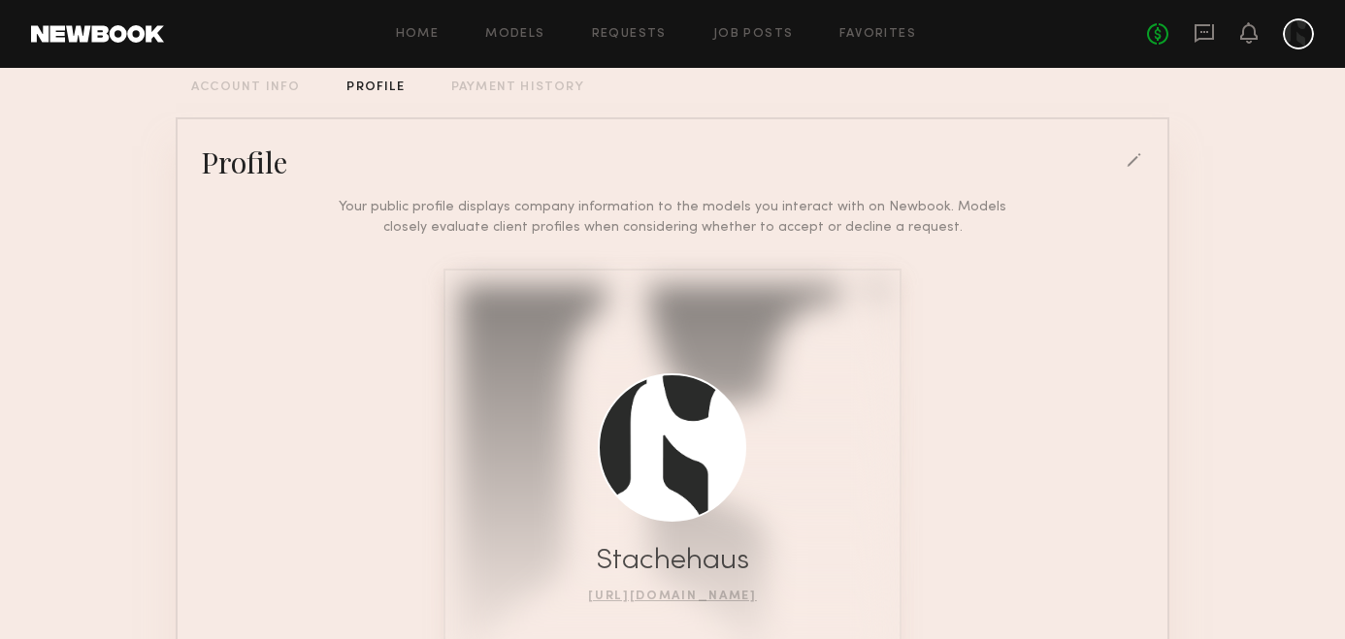
scroll to position [18, 0]
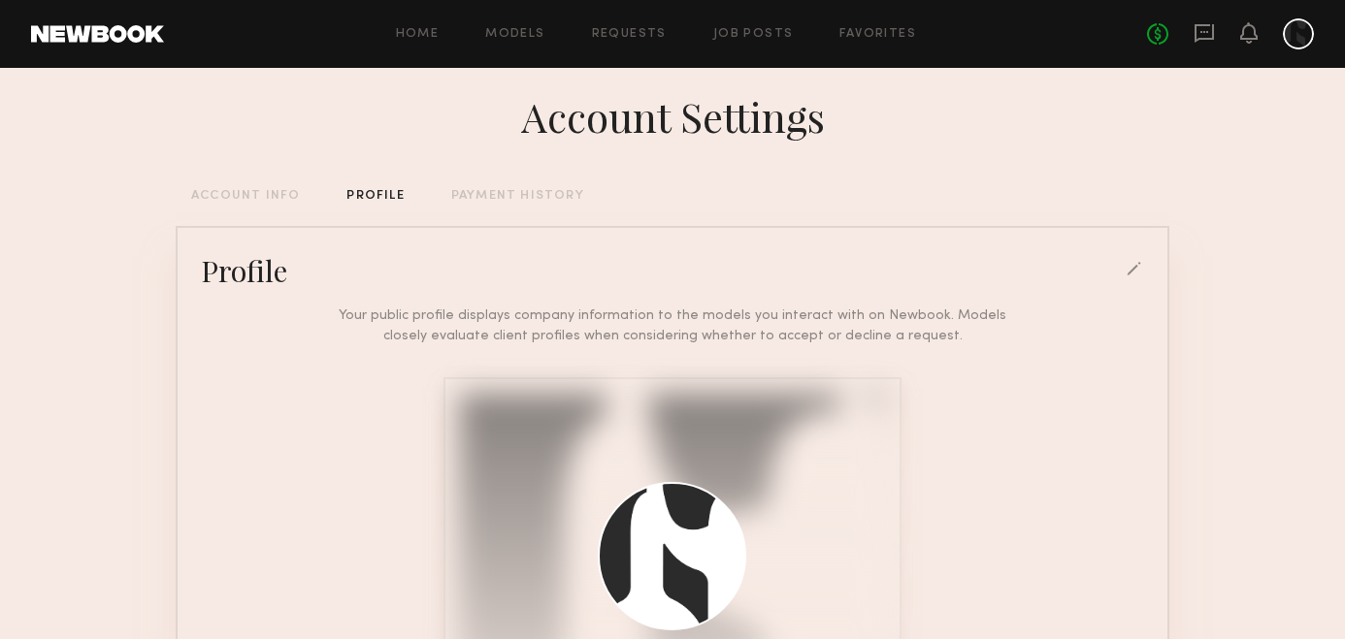
click at [518, 203] on div "Account Settings ACCOUNT INFO PROFILE PAYMENT HISTORY Profile Your public profi…" at bounding box center [672, 517] width 993 height 936
click at [521, 196] on div "PAYMENT HISTORY" at bounding box center [517, 196] width 133 height 13
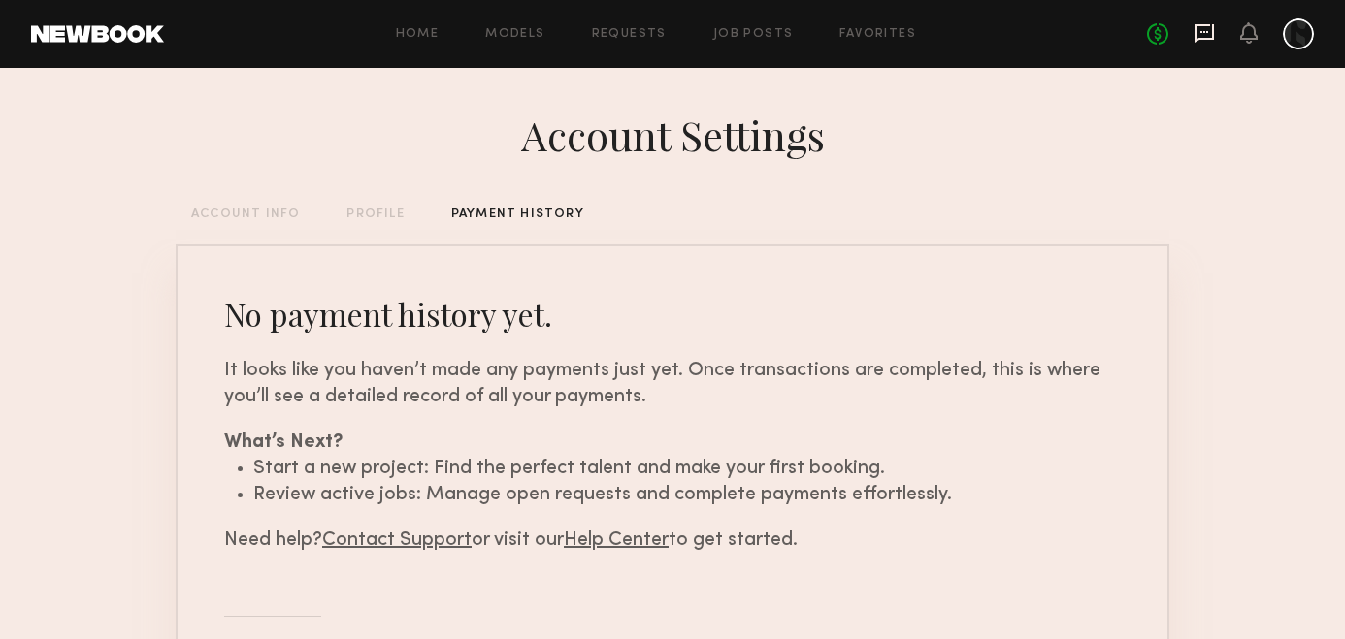
click at [1200, 32] on icon at bounding box center [1204, 32] width 8 height 2
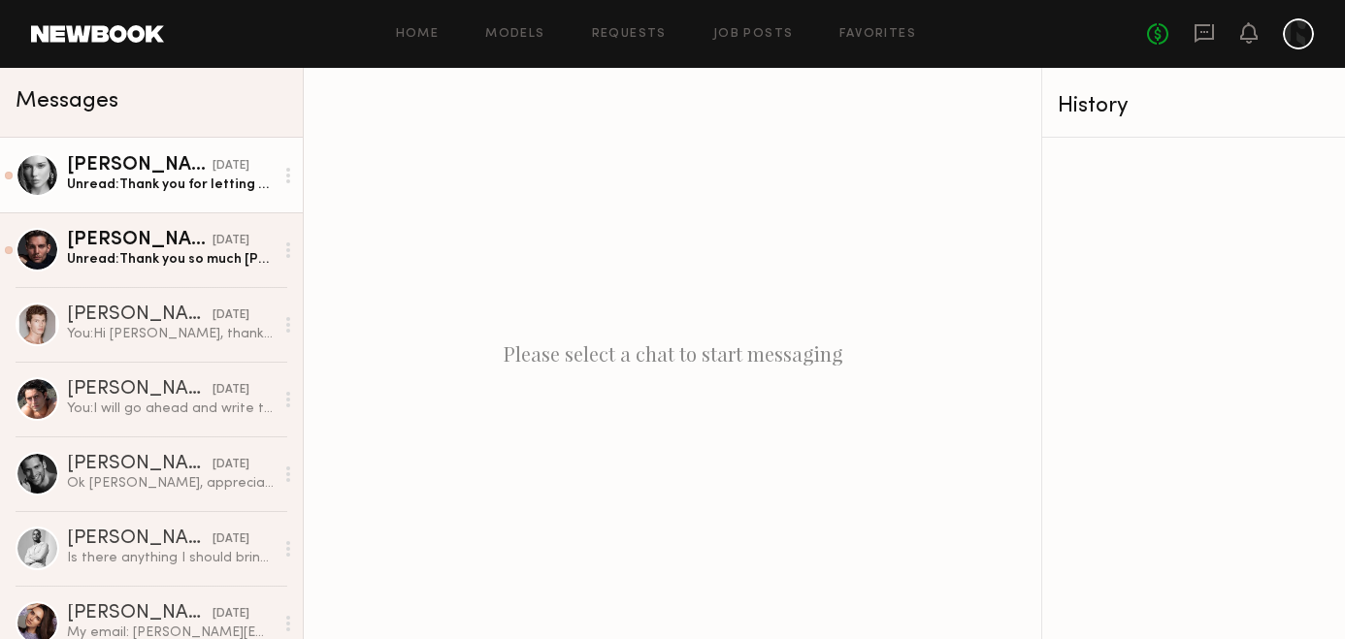
click at [109, 166] on div "Wiktoria G." at bounding box center [140, 165] width 146 height 19
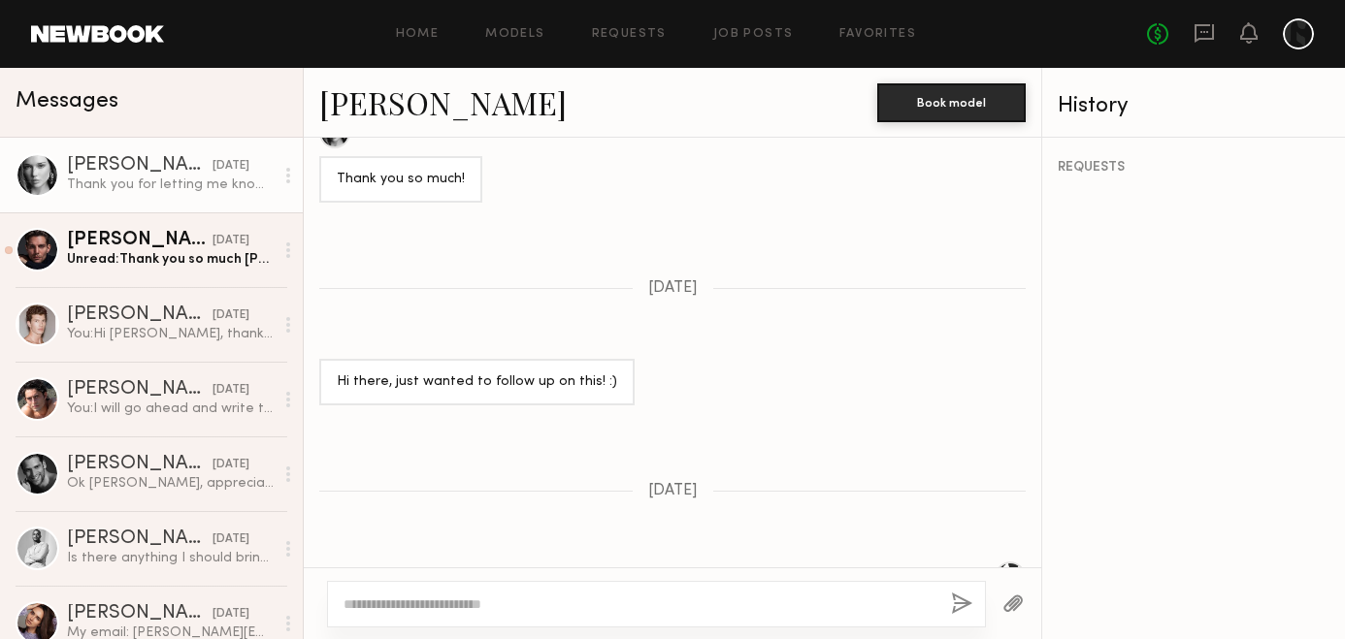
scroll to position [2125, 0]
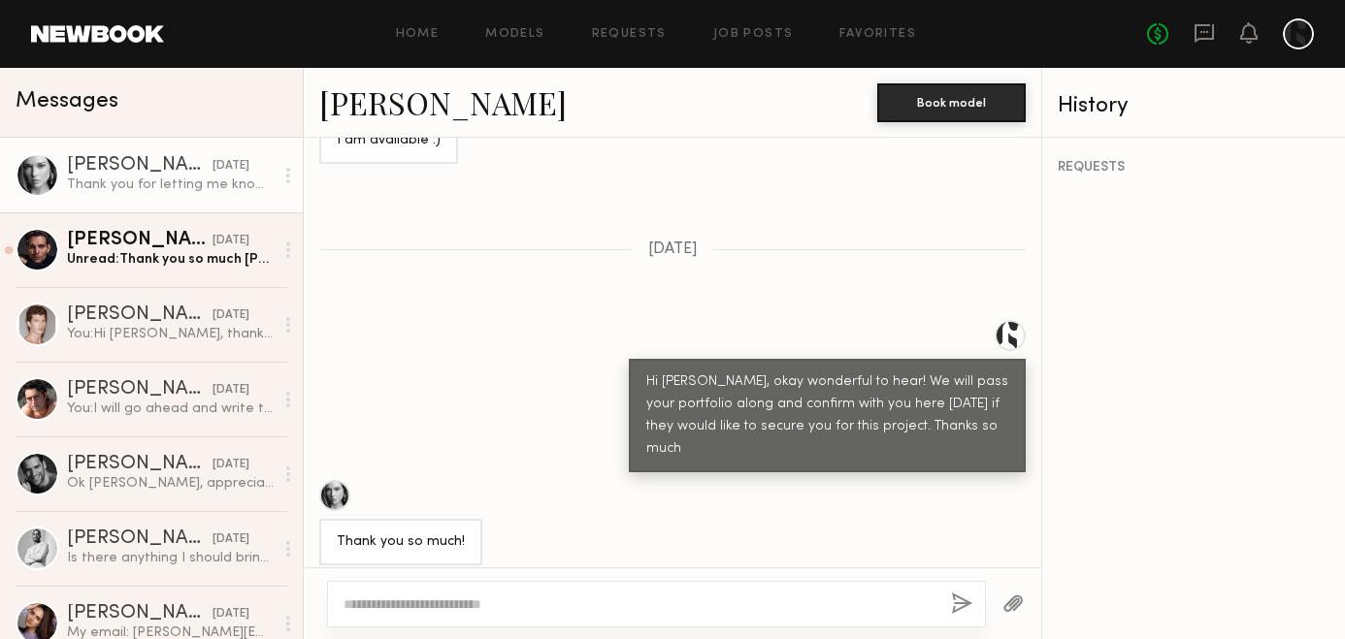
click at [403, 109] on link "Wiktoria G." at bounding box center [442, 102] width 247 height 42
